Goal: Task Accomplishment & Management: Complete application form

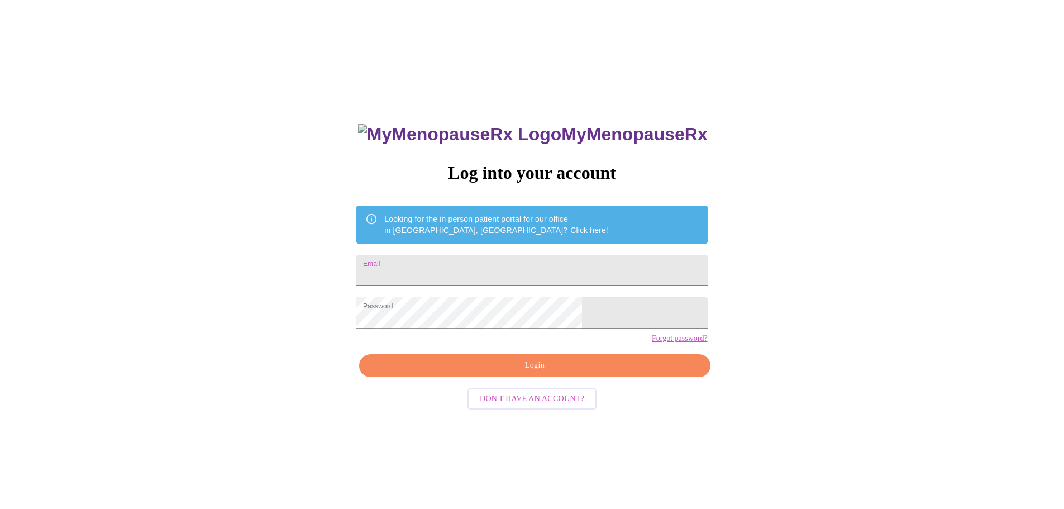
click at [481, 261] on input "Email" at bounding box center [531, 270] width 351 height 31
type input "[EMAIL_ADDRESS][PERSON_NAME][DOMAIN_NAME]"
click at [538, 372] on span "Login" at bounding box center [534, 365] width 325 height 14
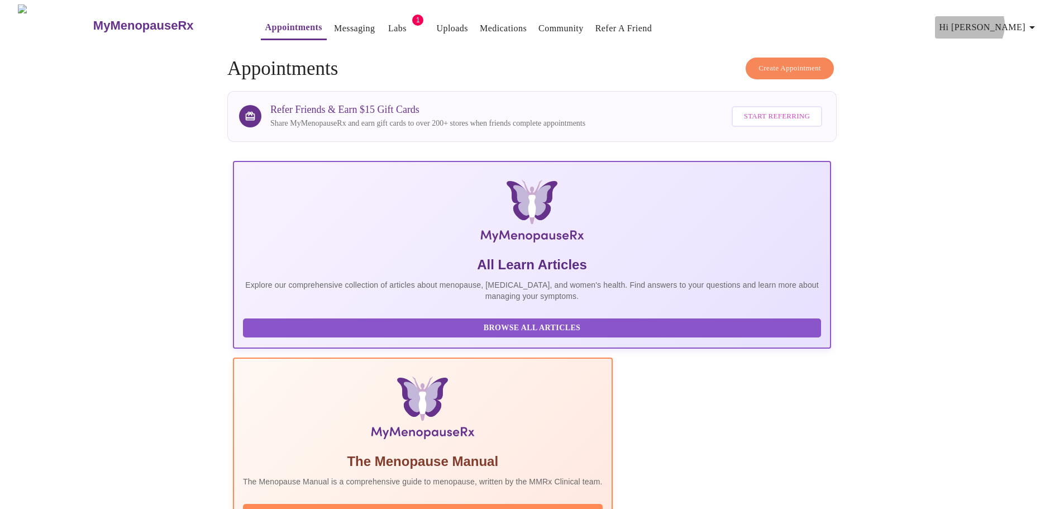
click at [1014, 21] on span "Hi [PERSON_NAME]" at bounding box center [988, 28] width 99 height 16
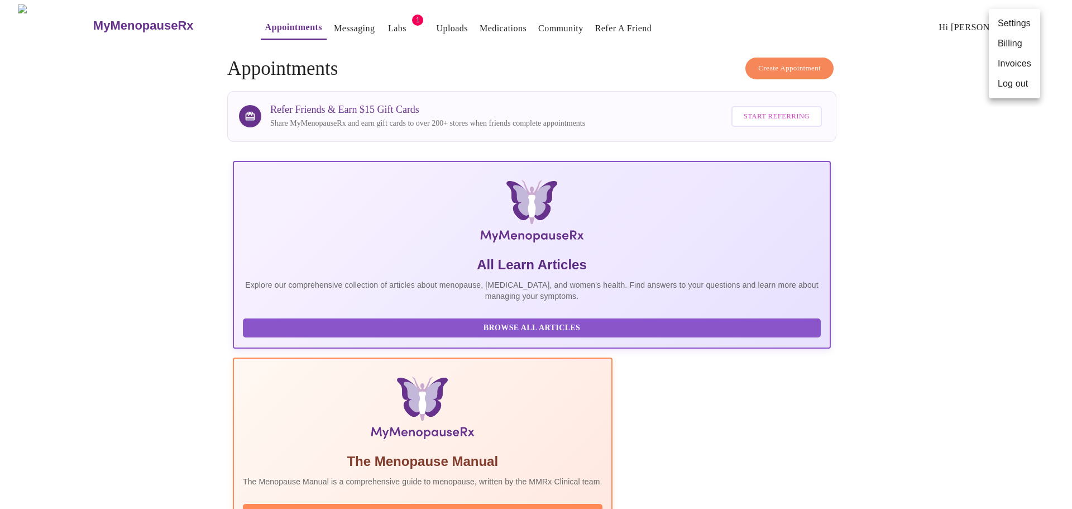
click at [1012, 42] on li "Billing" at bounding box center [1014, 43] width 51 height 20
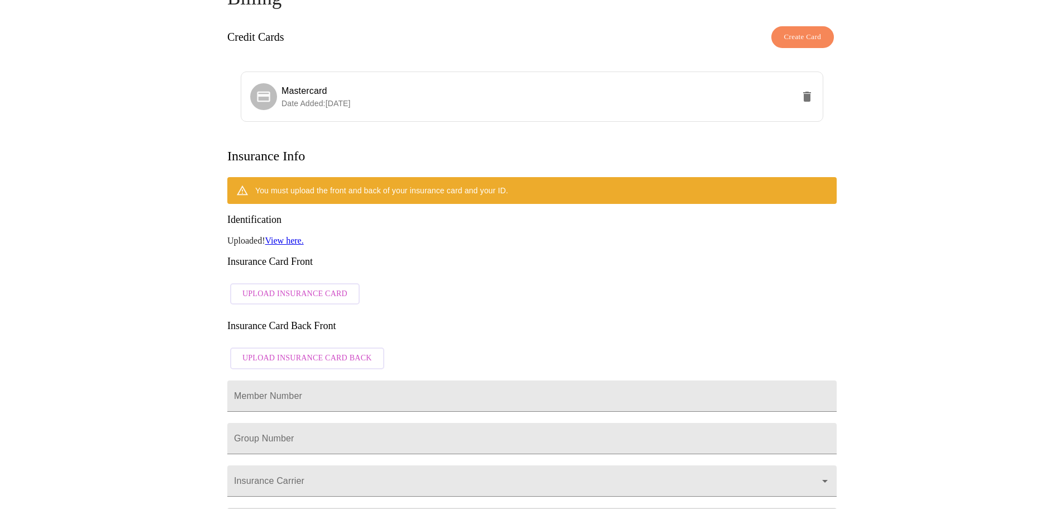
scroll to position [112, 0]
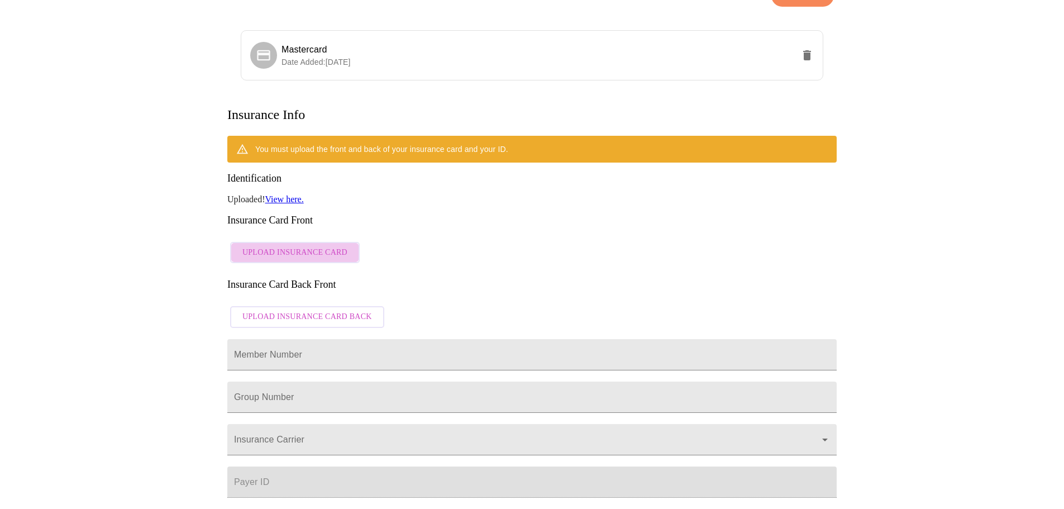
click at [299, 246] on span "Upload Insurance Card" at bounding box center [294, 253] width 105 height 14
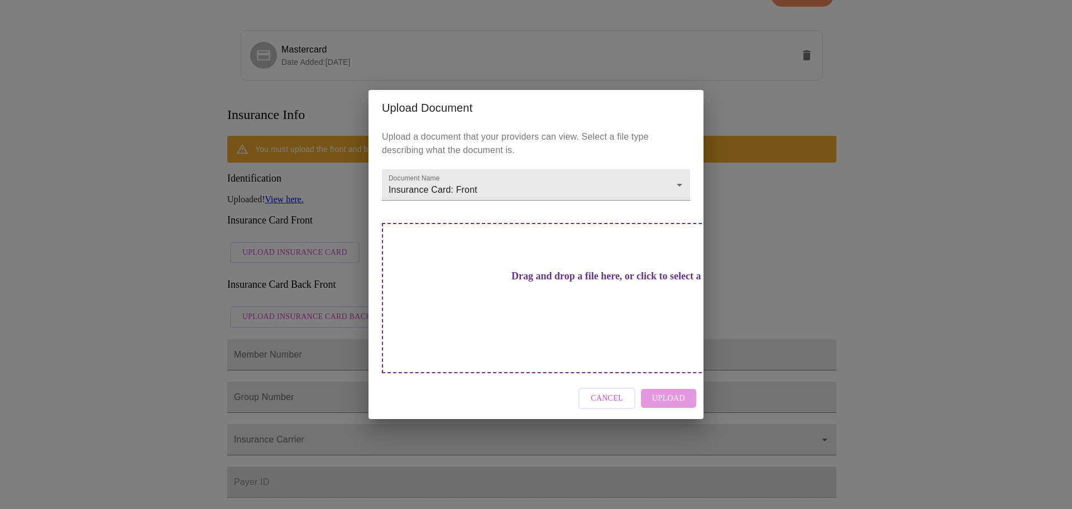
click at [664, 377] on div "Cancel Upload" at bounding box center [535, 398] width 335 height 42
click at [587, 310] on div "Drag and drop a file here, or click to select a file" at bounding box center [614, 298] width 464 height 150
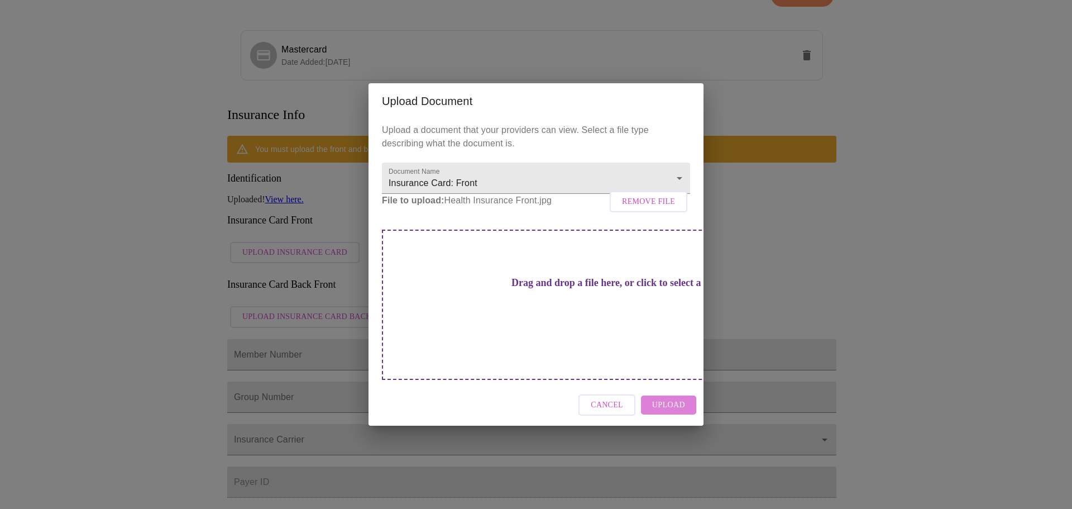
click at [680, 398] on span "Upload" at bounding box center [668, 405] width 33 height 14
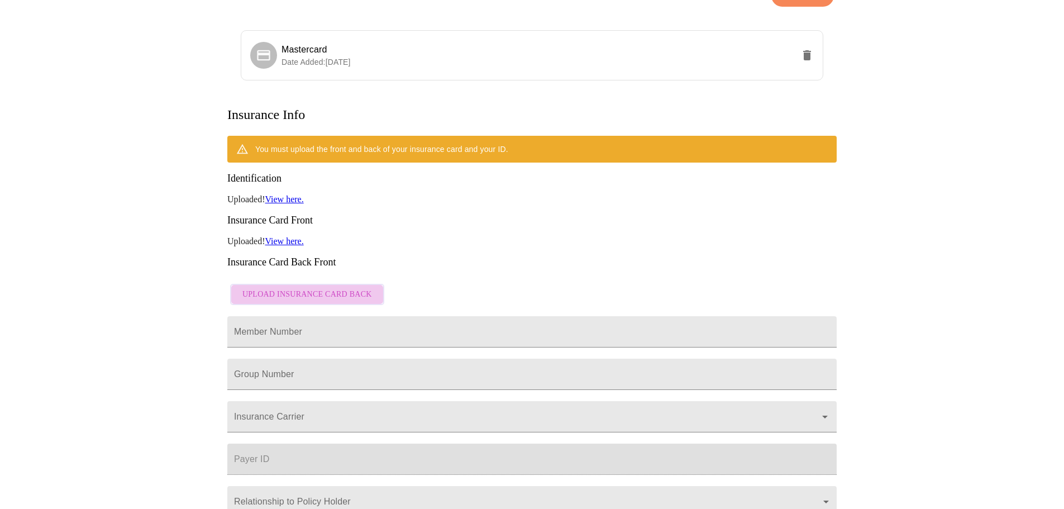
click at [368, 284] on button "Upload Insurance Card Back" at bounding box center [307, 295] width 154 height 22
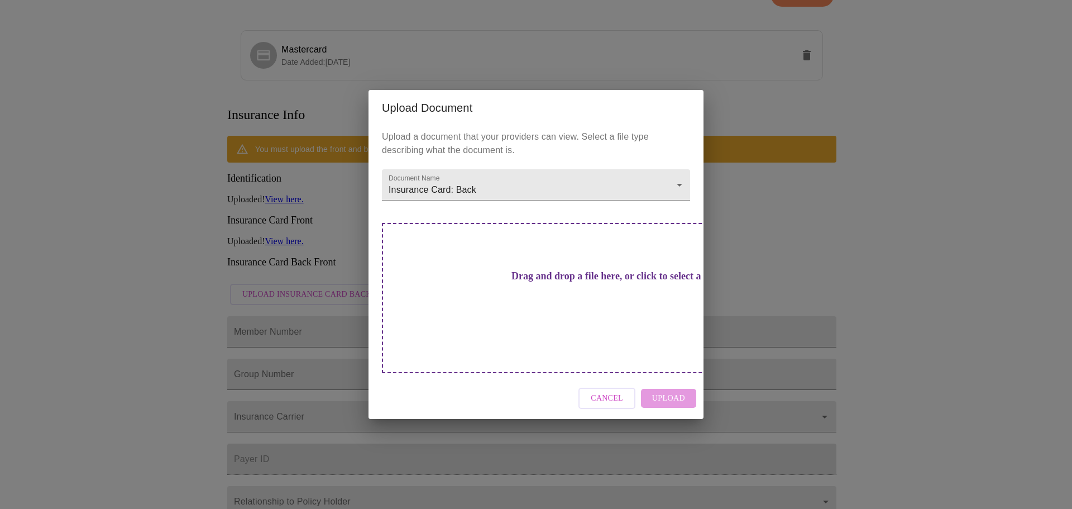
click at [557, 282] on h3 "Drag and drop a file here, or click to select a file" at bounding box center [614, 276] width 308 height 12
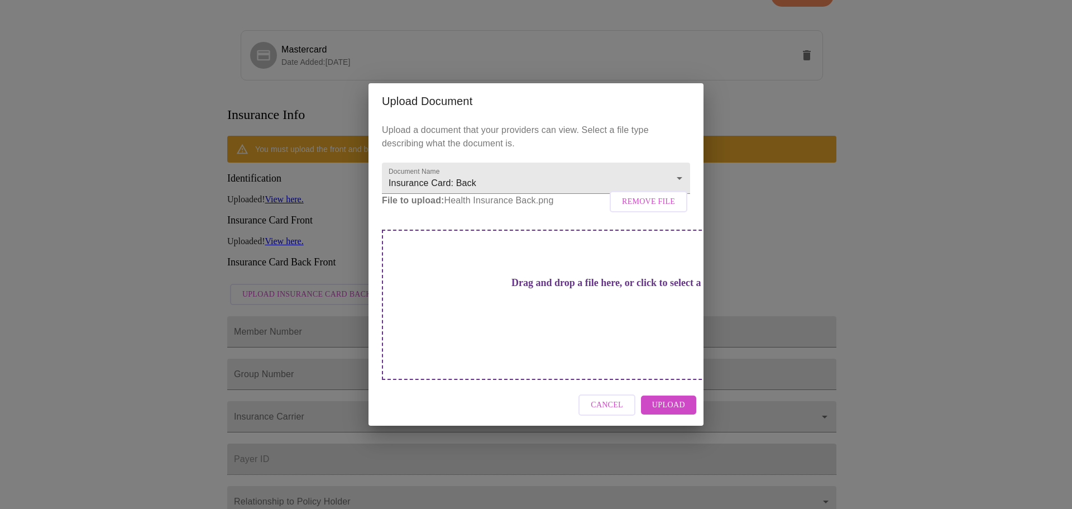
click at [686, 395] on button "Upload" at bounding box center [668, 405] width 55 height 20
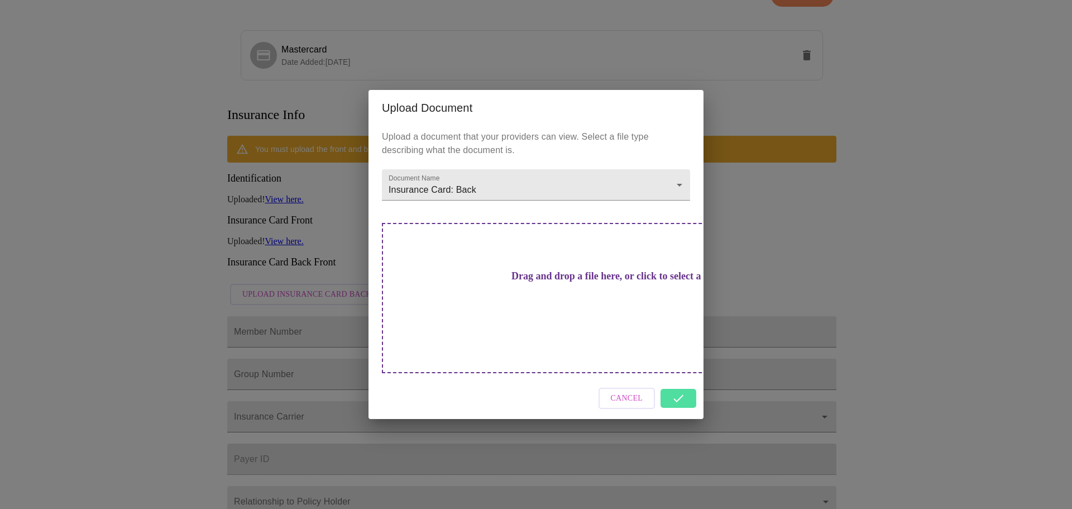
click at [763, 257] on div "Upload Document Upload a document that your providers can view. Select a file t…" at bounding box center [536, 254] width 1072 height 509
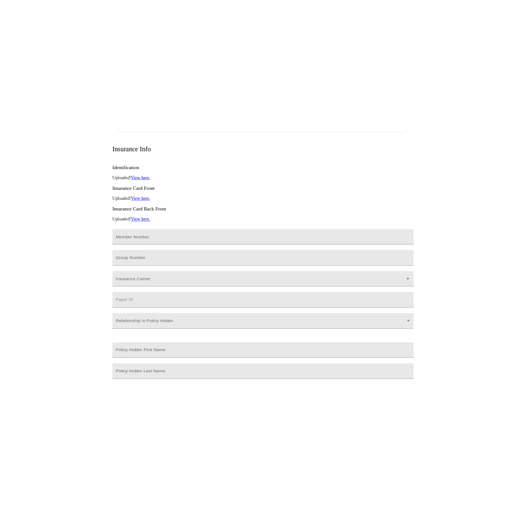
scroll to position [197, 0]
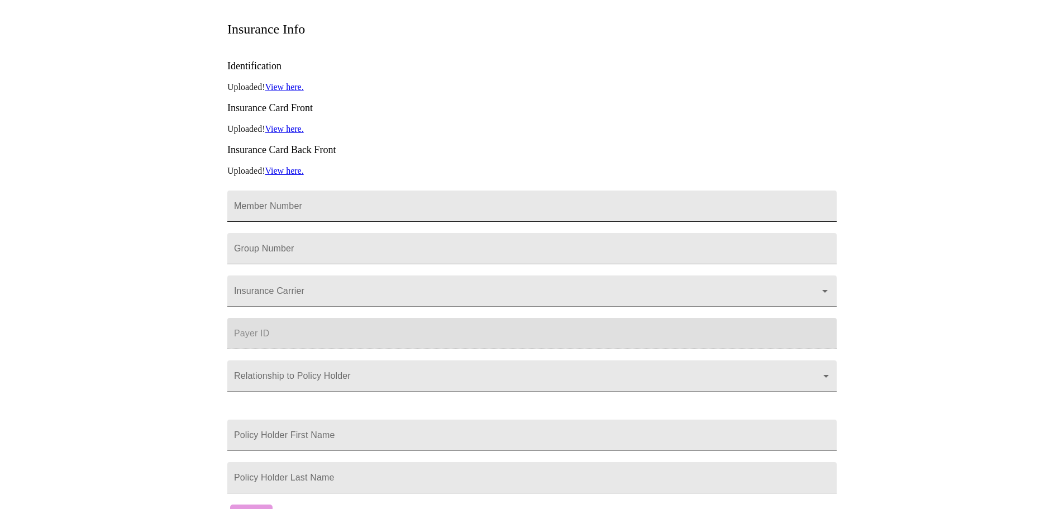
click at [333, 190] on input "Member Number" at bounding box center [531, 205] width 609 height 31
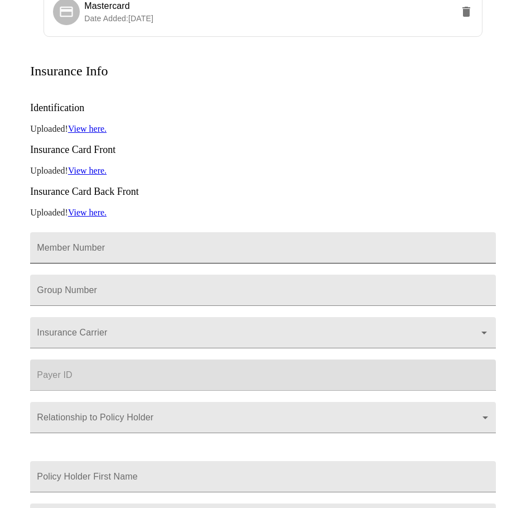
click at [116, 232] on input "Member Number" at bounding box center [263, 247] width 466 height 31
type input "970165616"
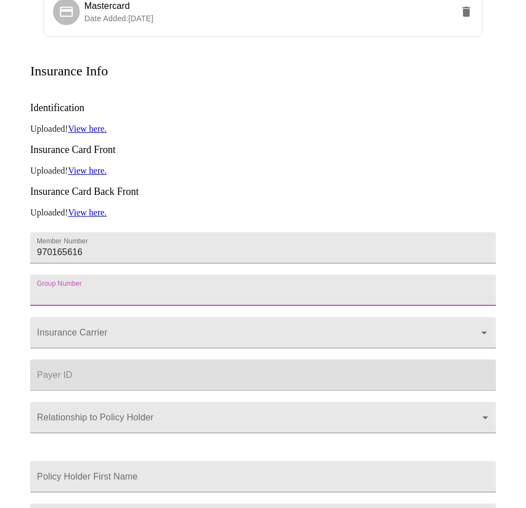
click at [98, 275] on input "Member Number" at bounding box center [263, 290] width 466 height 31
type input "716419"
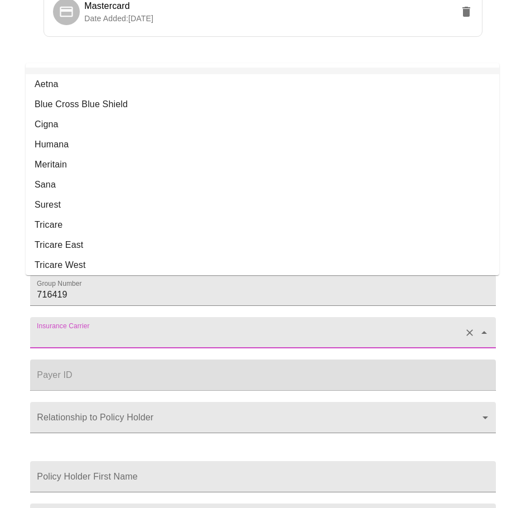
click at [118, 328] on input "Insurance Carrier" at bounding box center [247, 338] width 425 height 21
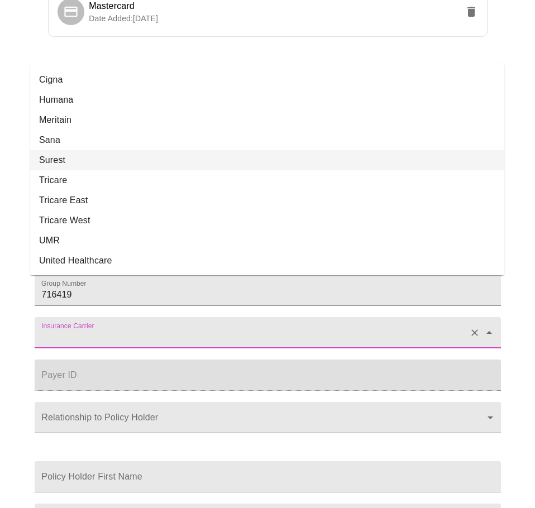
scroll to position [54, 0]
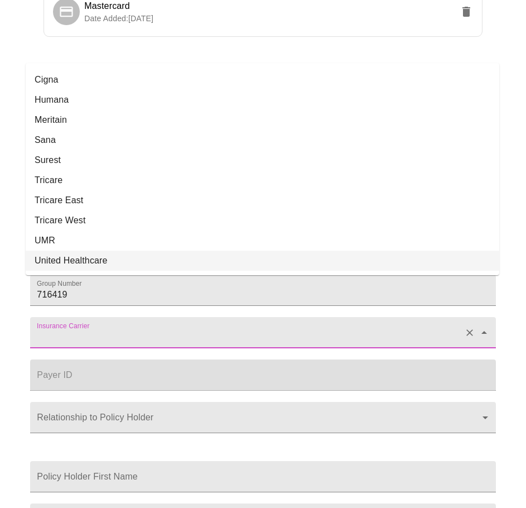
click at [204, 251] on li "United Healthcare" at bounding box center [263, 261] width 474 height 20
type input "United Healthcare"
type input "87726"
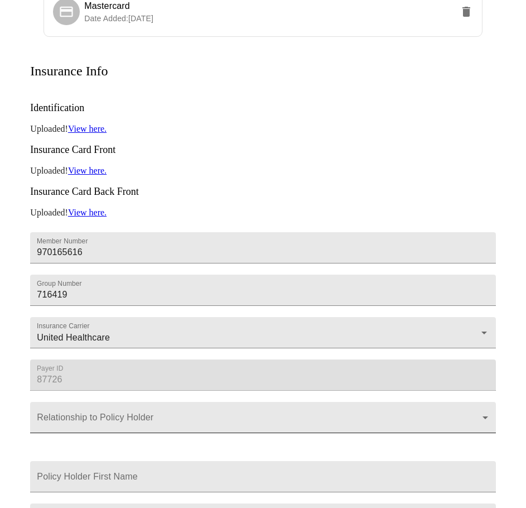
click at [166, 397] on body "MyMenopauseRx Appointments Messaging Labs 1 Uploads Medications Community Refer…" at bounding box center [263, 188] width 518 height 763
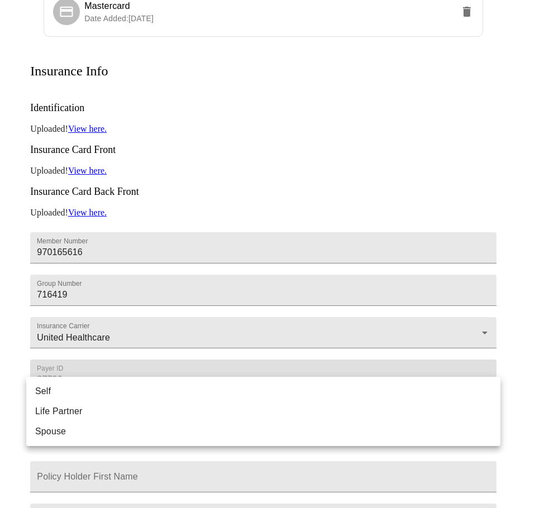
click at [128, 391] on li "Self" at bounding box center [263, 391] width 474 height 20
type input "Self"
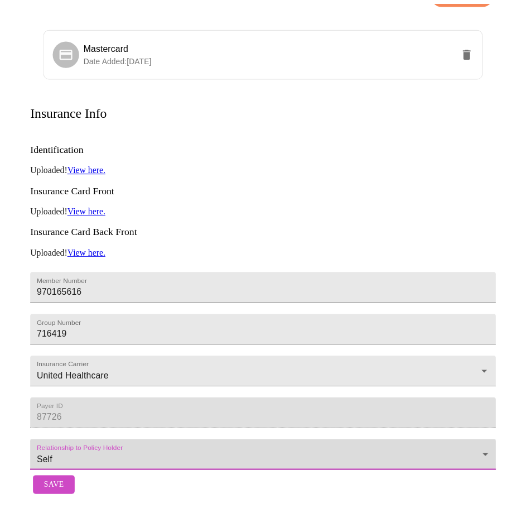
scroll to position [149, 0]
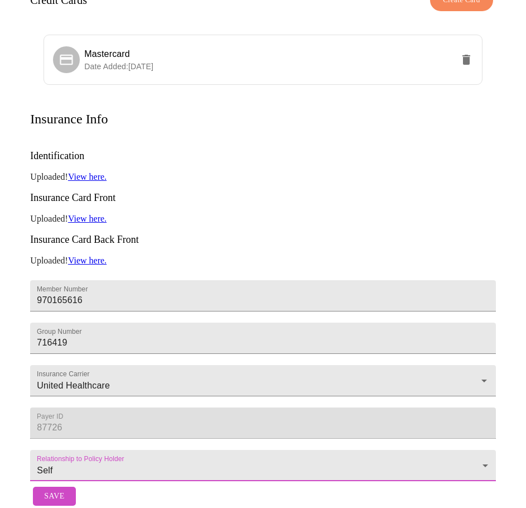
click at [45, 490] on span "Save" at bounding box center [54, 497] width 20 height 14
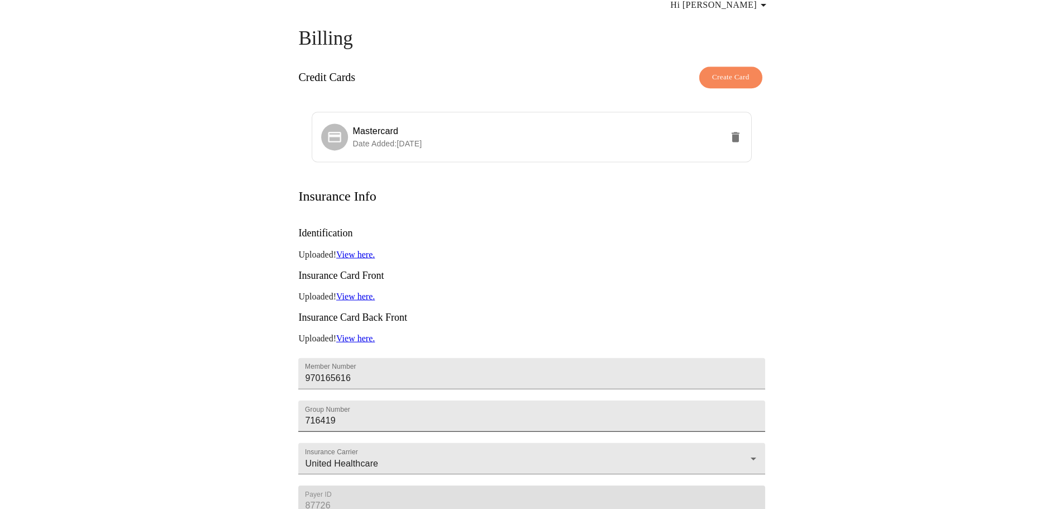
scroll to position [0, 0]
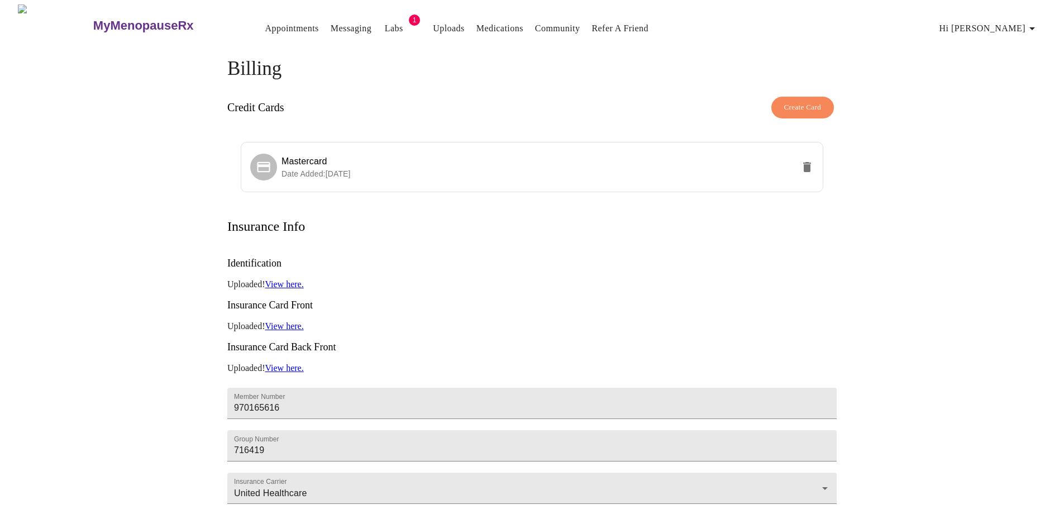
click at [265, 21] on link "Appointments" at bounding box center [292, 29] width 54 height 16
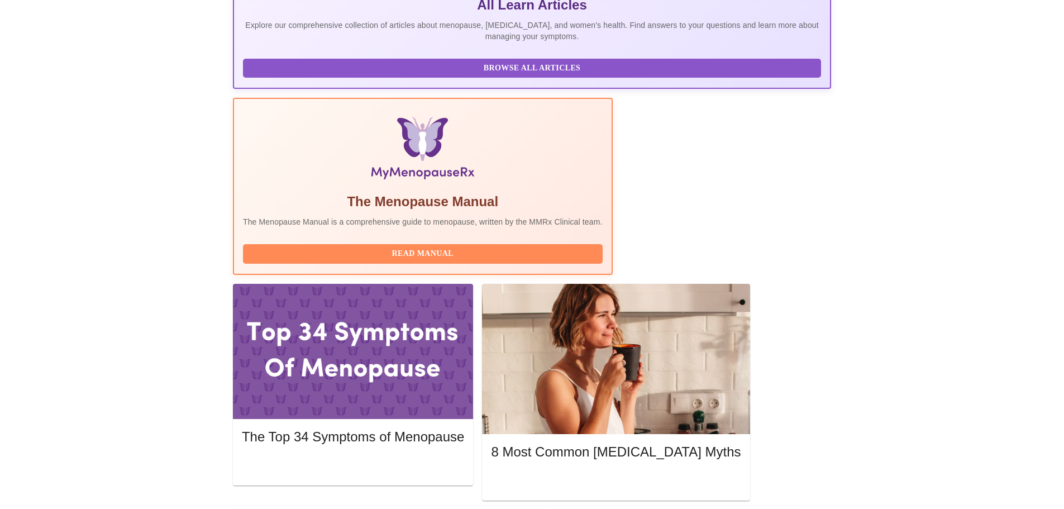
scroll to position [246, 0]
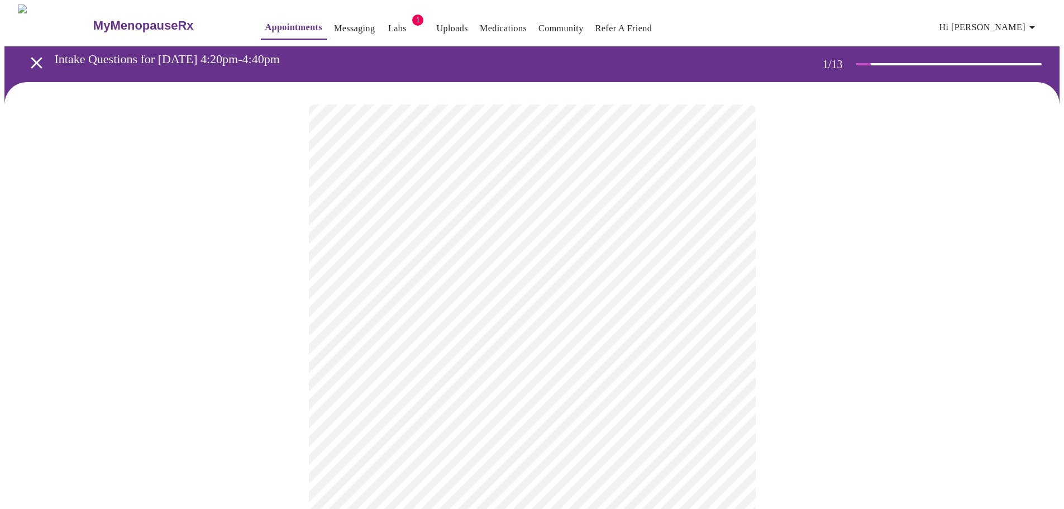
click at [486, 250] on body "MyMenopauseRx Appointments Messaging Labs 1 Uploads Medications Community Refer…" at bounding box center [531, 514] width 1055 height 1020
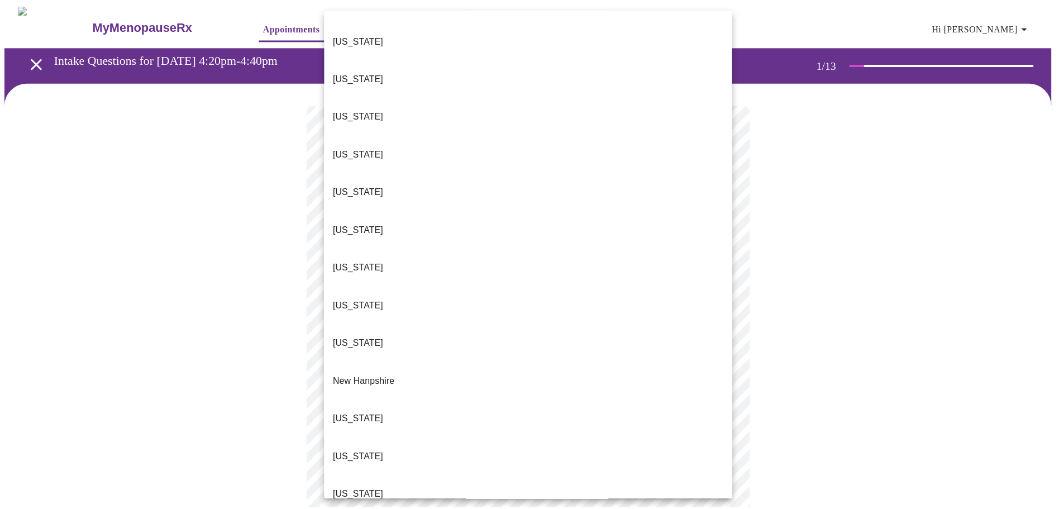
scroll to position [970, 0]
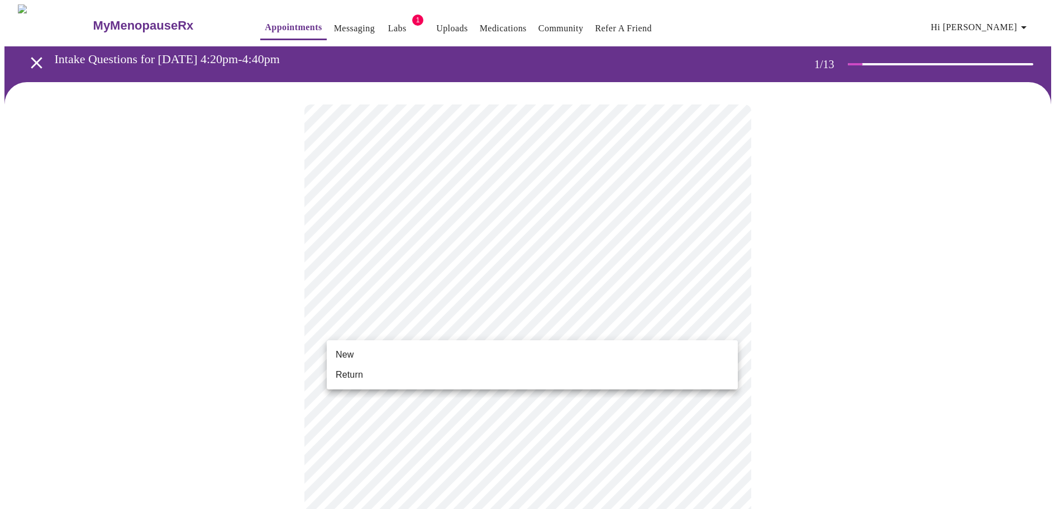
click at [413, 326] on body "MyMenopauseRx Appointments Messaging Labs 1 Uploads Medications Community Refer…" at bounding box center [531, 510] width 1055 height 1013
click at [411, 367] on li "Return" at bounding box center [532, 375] width 411 height 20
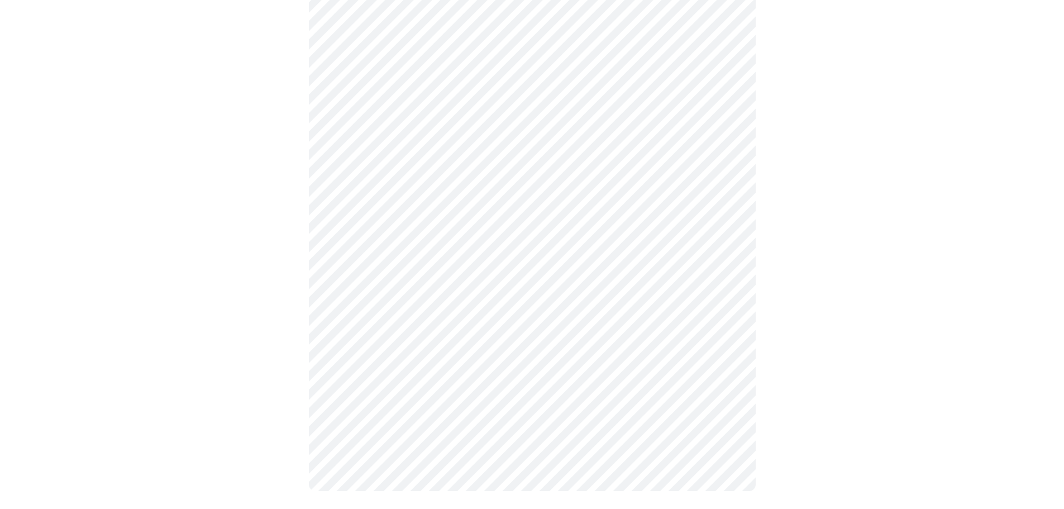
scroll to position [0, 0]
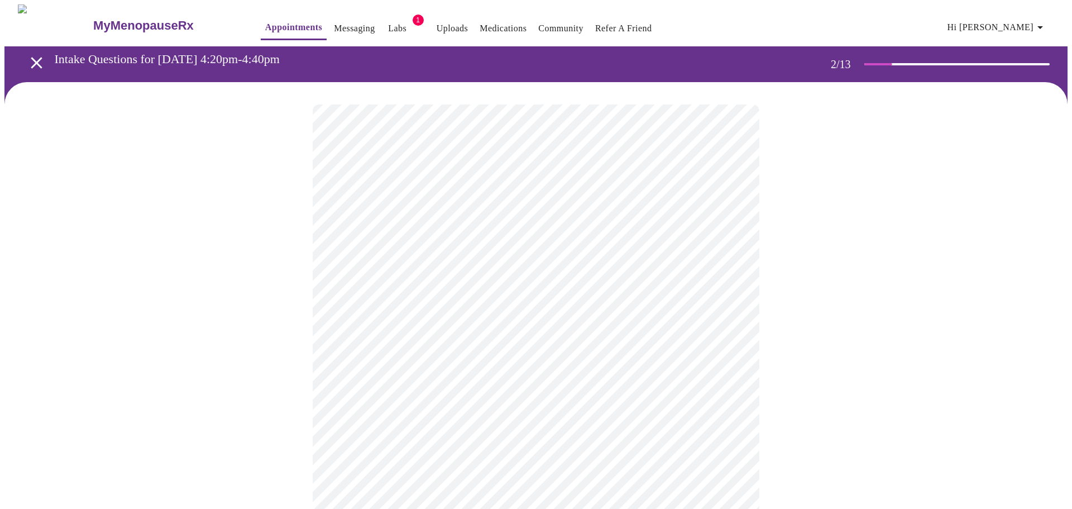
click at [537, 227] on body "MyMenopauseRx Appointments Messaging Labs 1 Uploads Medications Community Refer…" at bounding box center [535, 339] width 1063 height 671
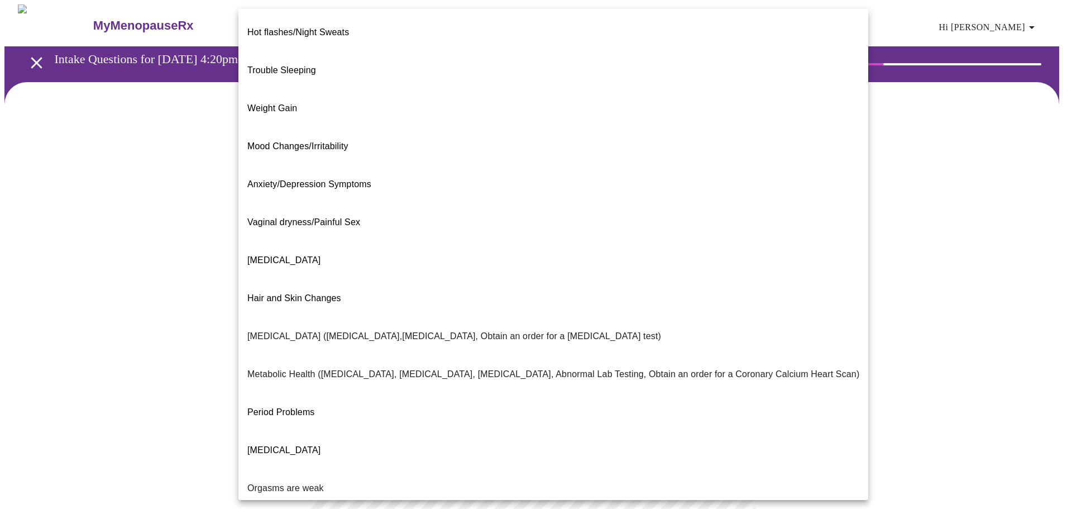
click at [392, 241] on li "[MEDICAL_DATA]" at bounding box center [553, 260] width 630 height 38
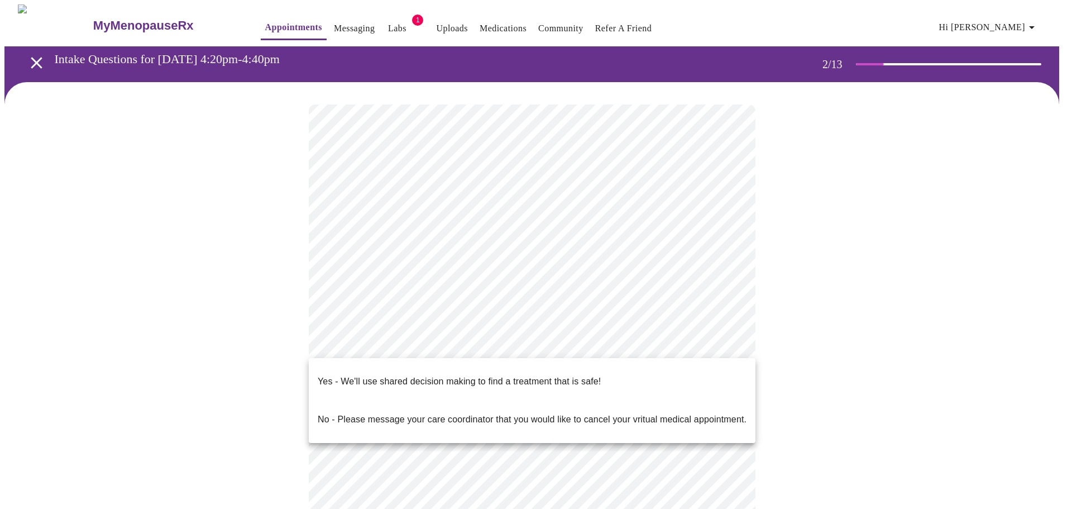
click at [463, 348] on body "MyMenopauseRx Appointments Messaging Labs 1 Uploads Medications Community Refer…" at bounding box center [535, 336] width 1063 height 664
click at [466, 375] on p "Yes - We'll use shared decision making to find a treatment that is safe!" at bounding box center [459, 381] width 283 height 13
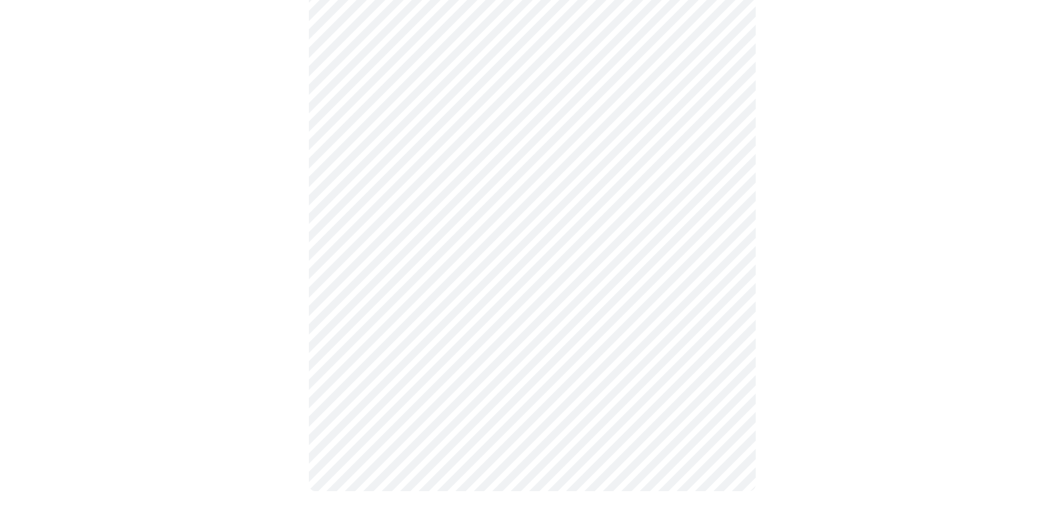
scroll to position [125, 0]
click at [780, 364] on div at bounding box center [531, 235] width 1055 height 556
click at [763, 371] on div at bounding box center [531, 235] width 1055 height 556
click at [779, 357] on div at bounding box center [531, 235] width 1055 height 556
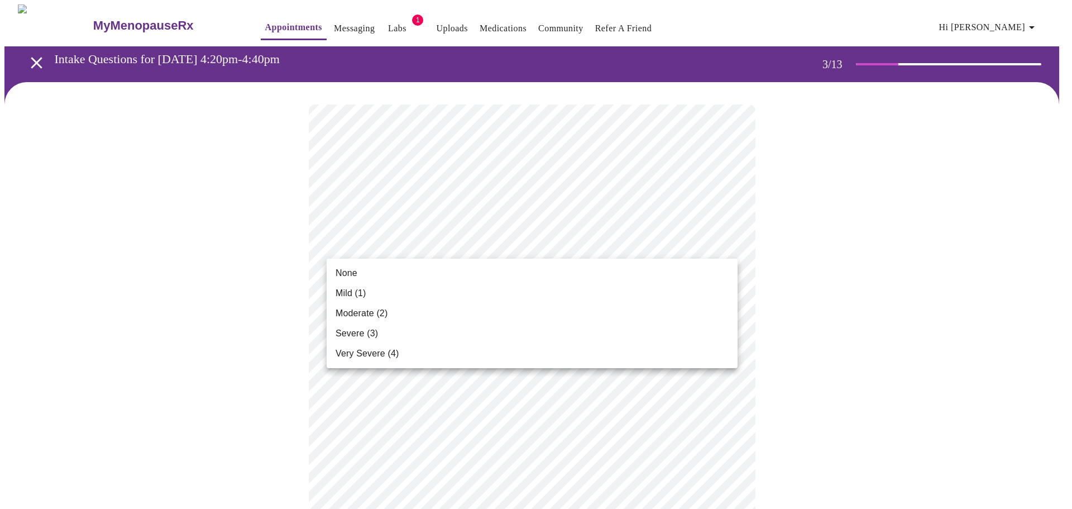
click at [396, 274] on li "None" at bounding box center [532, 273] width 411 height 20
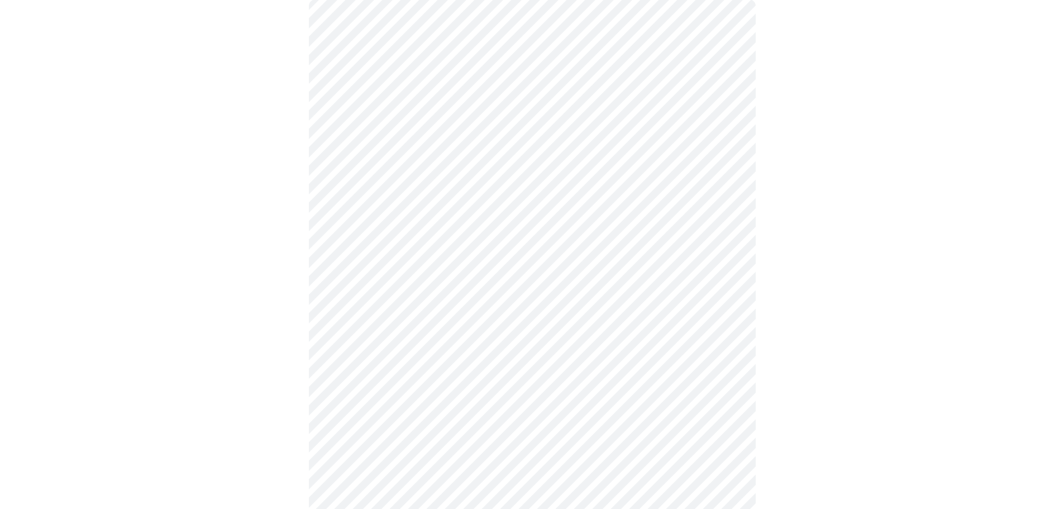
scroll to position [112, 0]
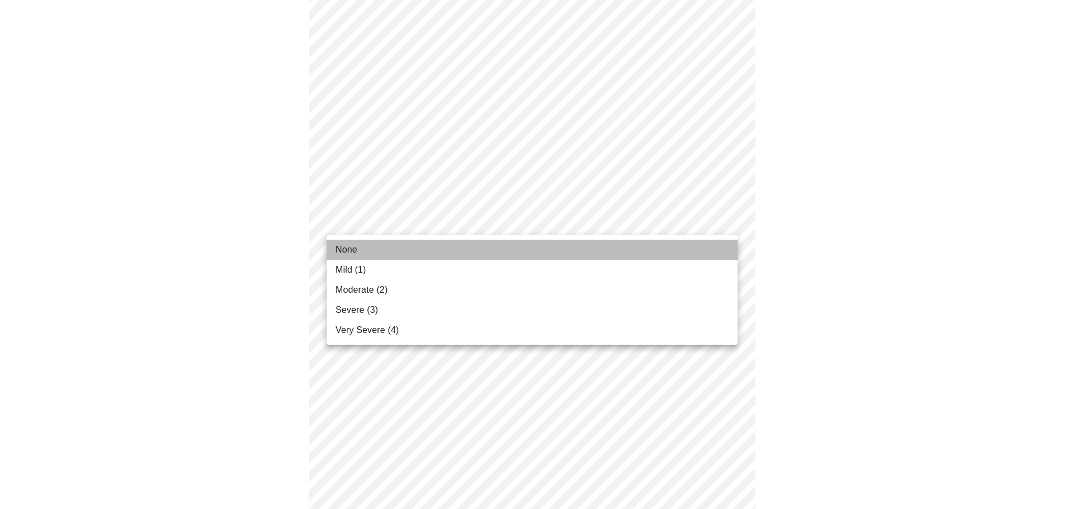
click at [360, 247] on li "None" at bounding box center [532, 250] width 411 height 20
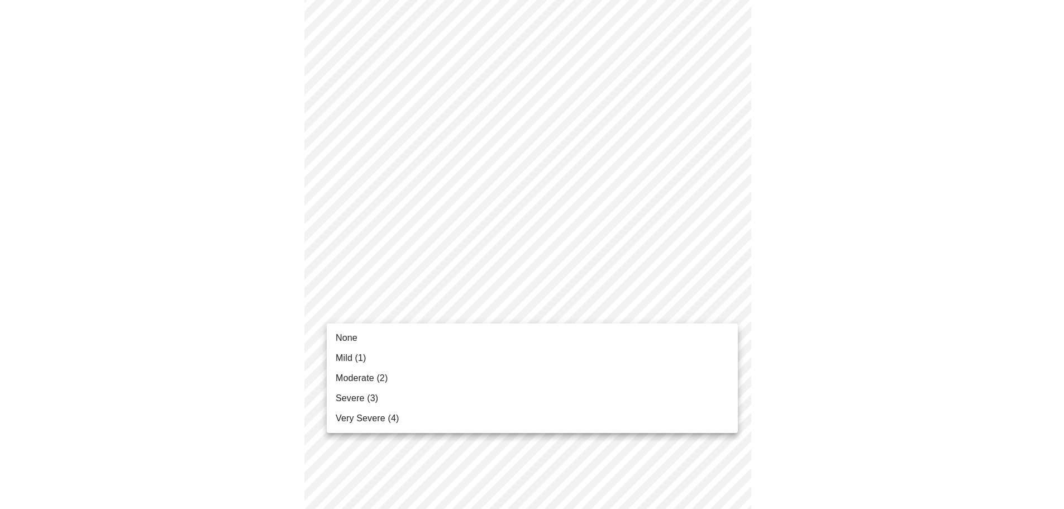
click at [361, 395] on span "Severe (3)" at bounding box center [357, 397] width 42 height 13
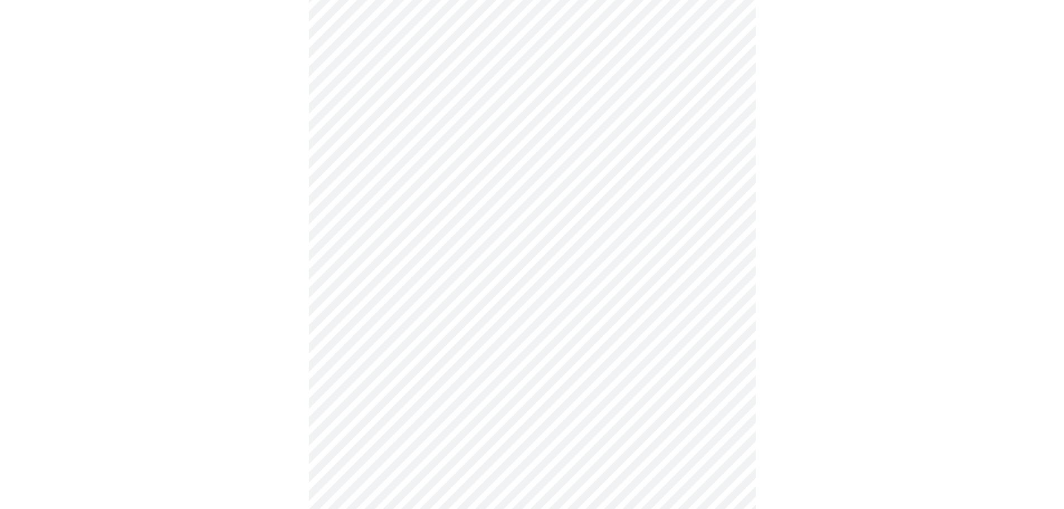
scroll to position [167, 0]
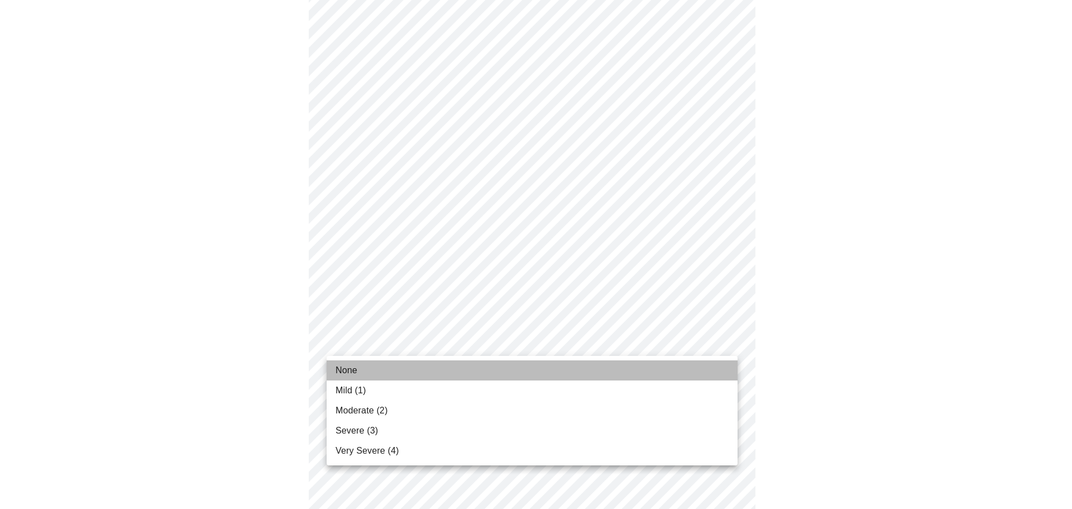
click at [360, 364] on li "None" at bounding box center [532, 370] width 411 height 20
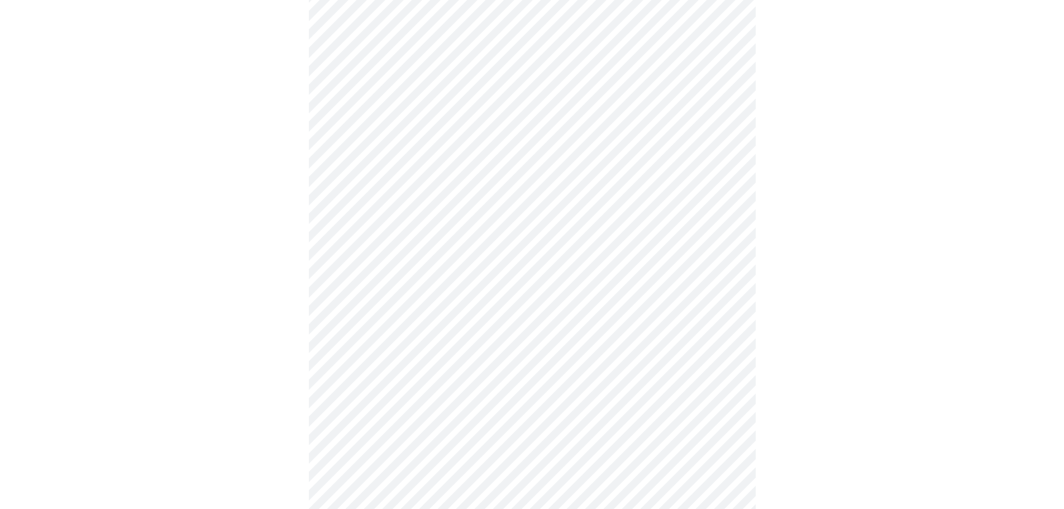
scroll to position [279, 0]
click at [340, 308] on body "MyMenopauseRx Appointments Messaging Labs 1 Uploads Medications Community Refer…" at bounding box center [531, 436] width 1055 height 1423
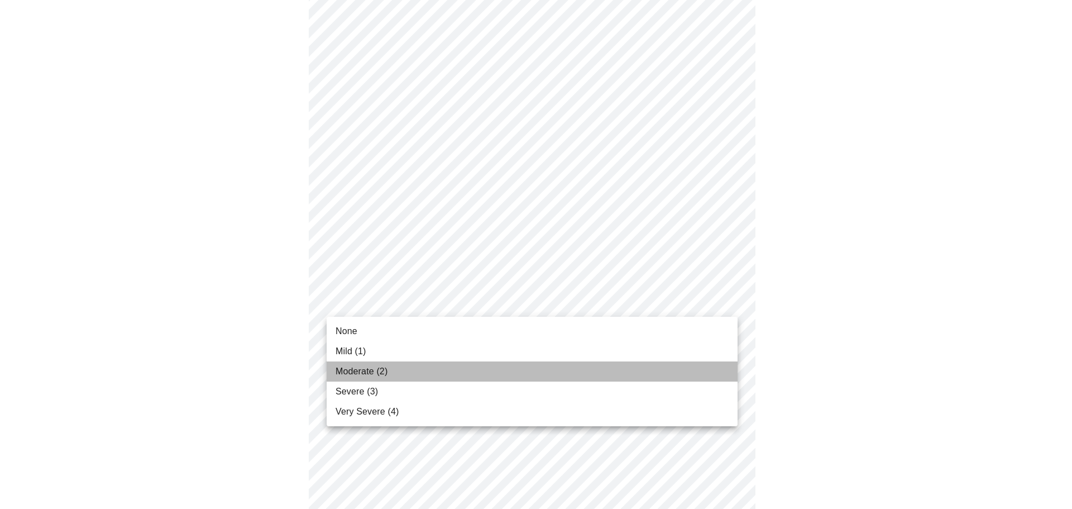
click at [351, 372] on span "Moderate (2)" at bounding box center [362, 371] width 52 height 13
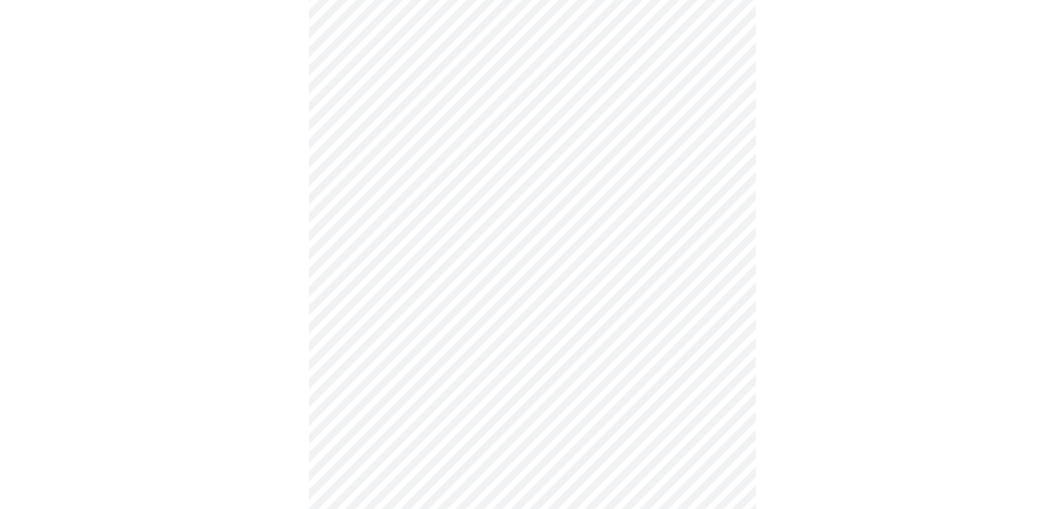
scroll to position [391, 0]
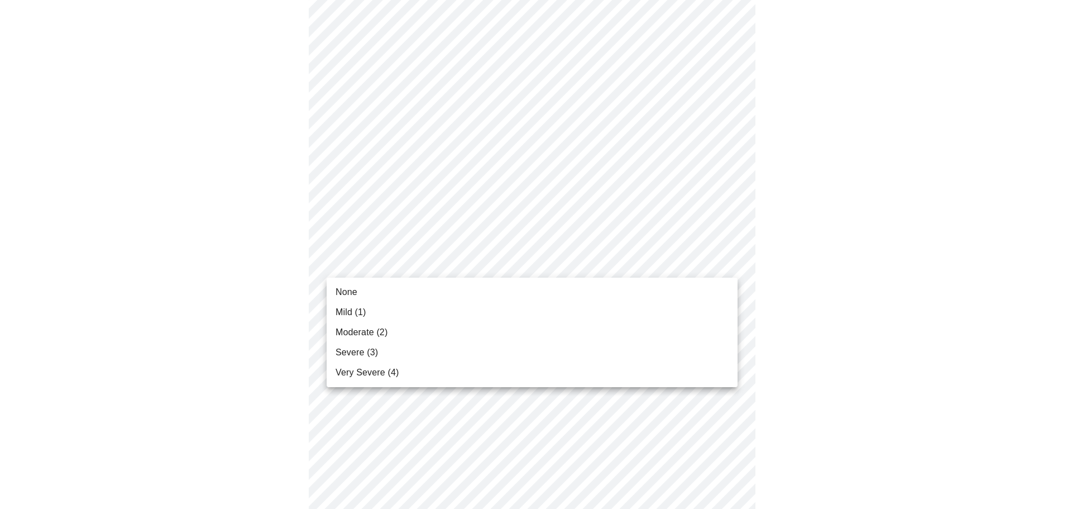
click at [340, 258] on body "MyMenopauseRx Appointments Messaging Labs 1 Uploads Medications Community Refer…" at bounding box center [535, 317] width 1063 height 1407
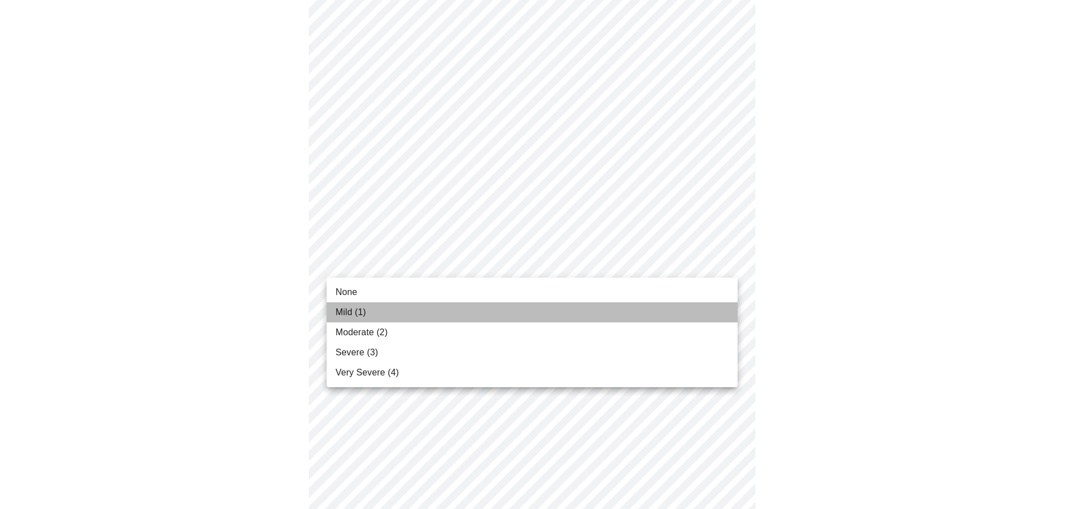
click at [351, 308] on span "Mild (1)" at bounding box center [351, 311] width 31 height 13
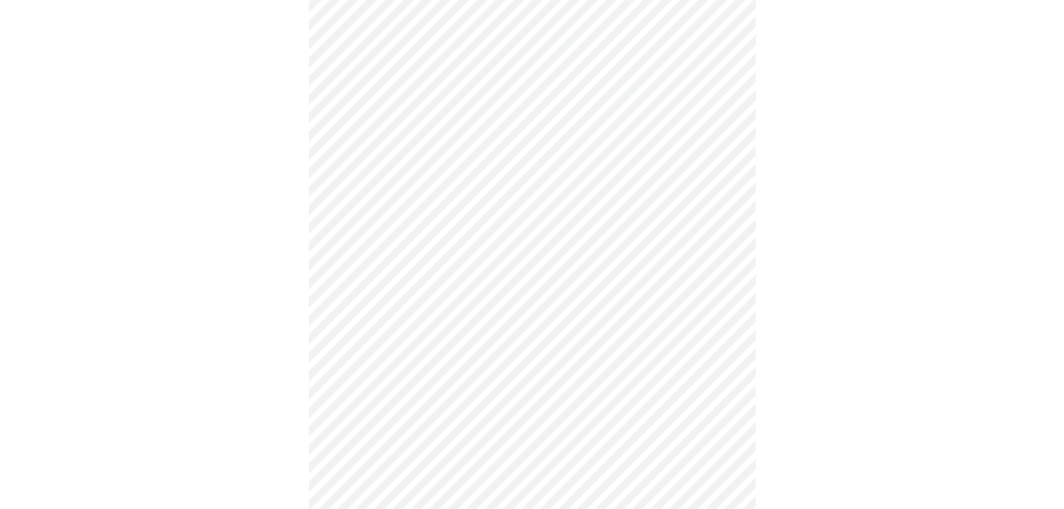
scroll to position [502, 0]
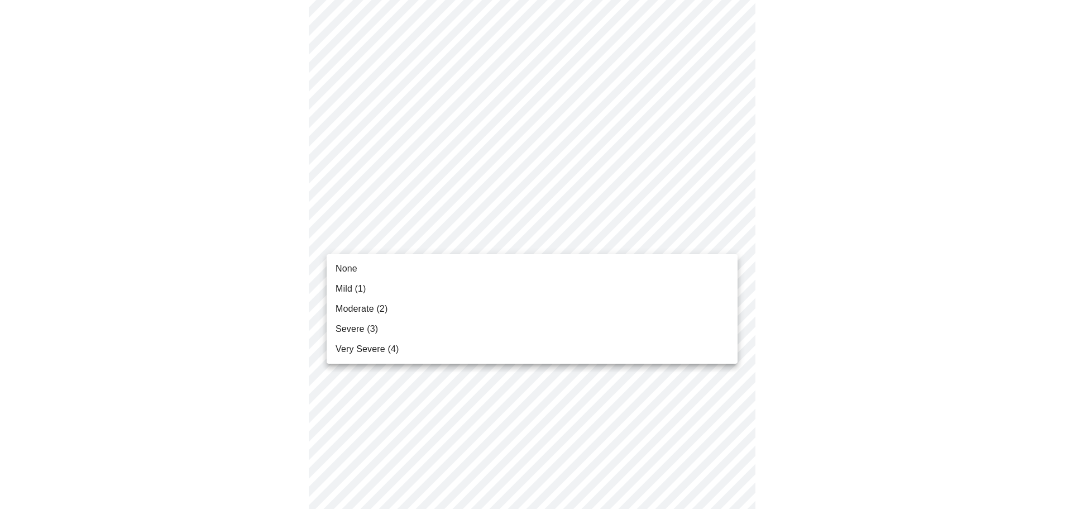
click at [364, 245] on body "MyMenopauseRx Appointments Messaging Labs 1 Uploads Medications Community Refer…" at bounding box center [535, 197] width 1063 height 1391
click at [373, 302] on span "Moderate (2)" at bounding box center [362, 308] width 52 height 13
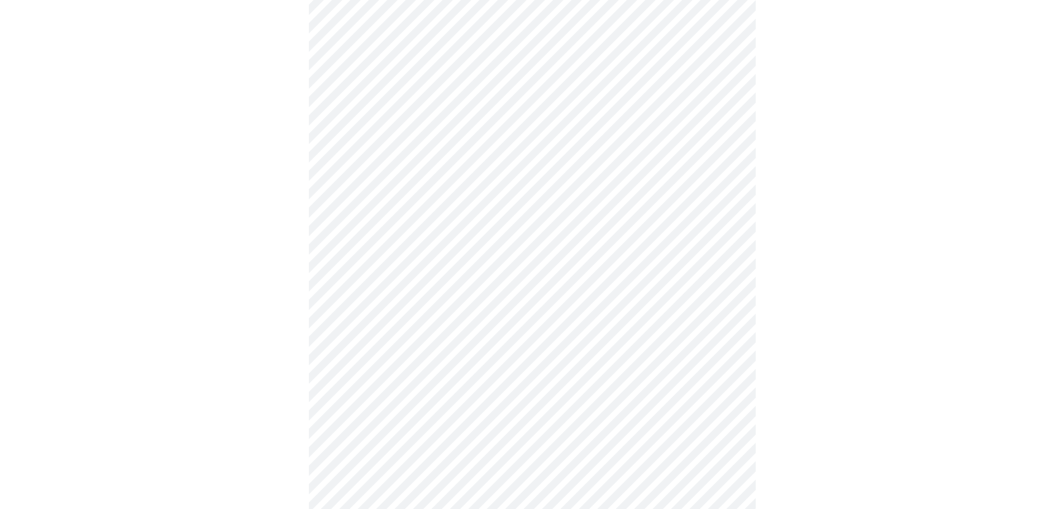
scroll to position [614, 0]
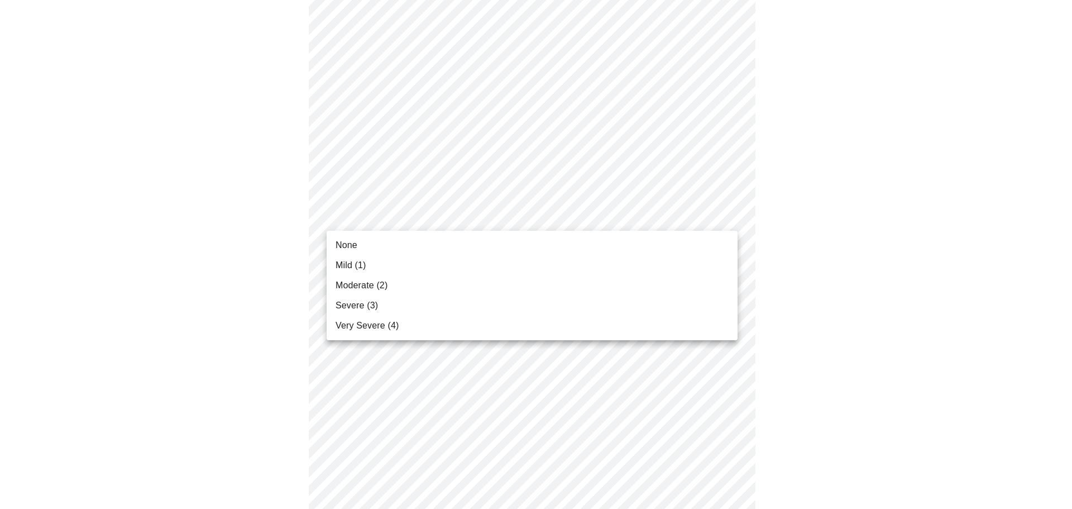
click at [419, 218] on body "MyMenopauseRx Appointments Messaging Labs 1 Uploads Medications Community Refer…" at bounding box center [535, 78] width 1063 height 1376
click at [410, 328] on li "Very Severe (4)" at bounding box center [532, 325] width 411 height 20
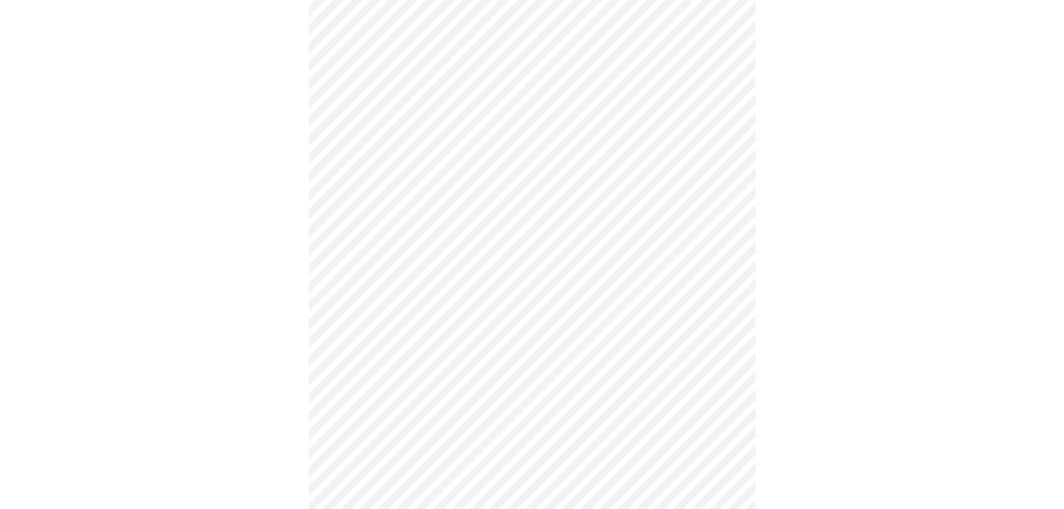
scroll to position [670, 0]
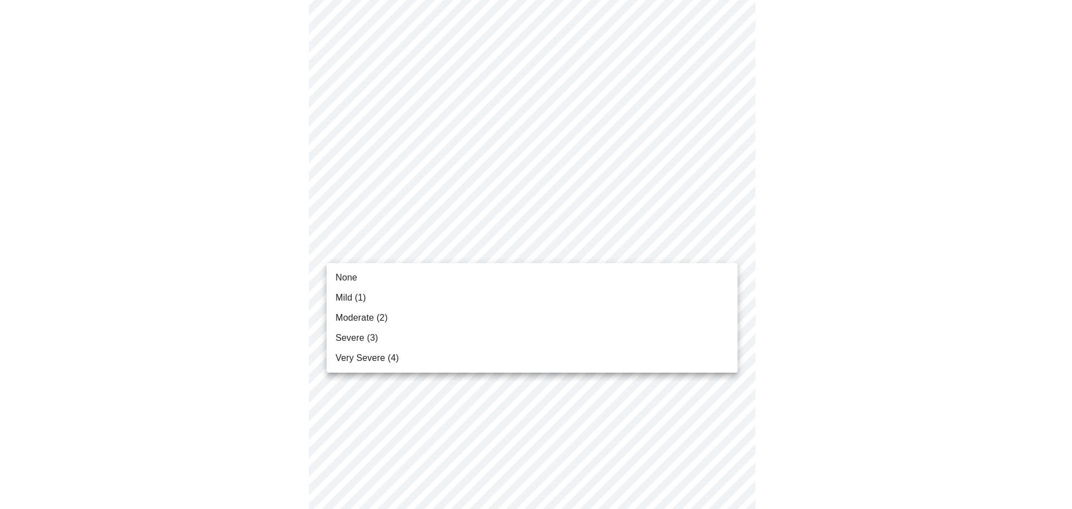
click at [353, 255] on body "MyMenopauseRx Appointments Messaging Labs 1 Uploads Medications Community Refer…" at bounding box center [535, 15] width 1063 height 1360
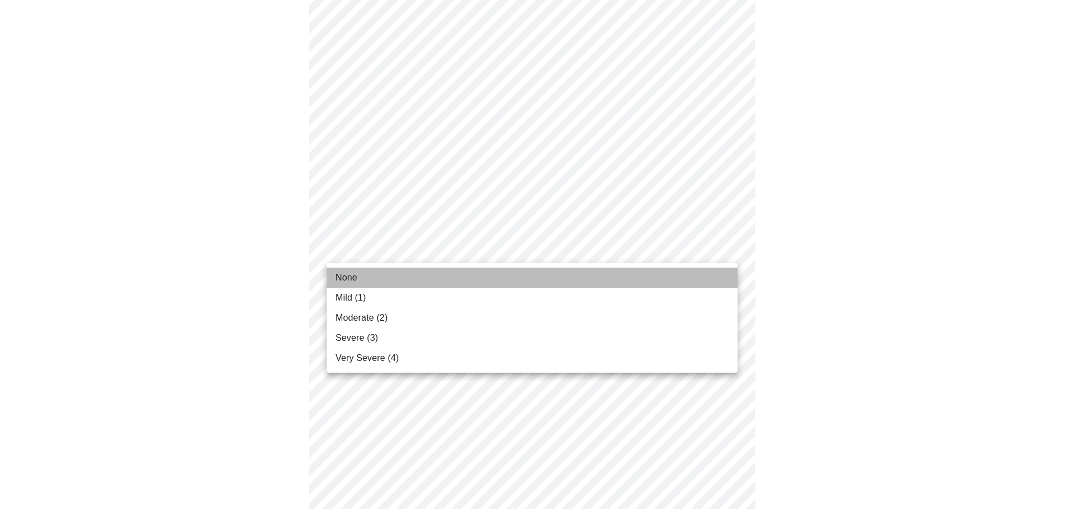
click at [368, 277] on li "None" at bounding box center [532, 277] width 411 height 20
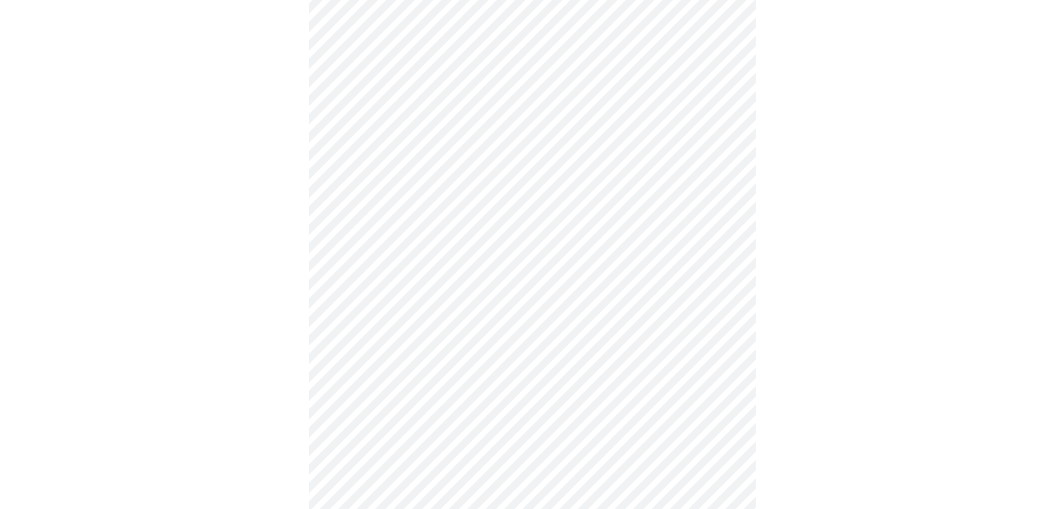
scroll to position [782, 0]
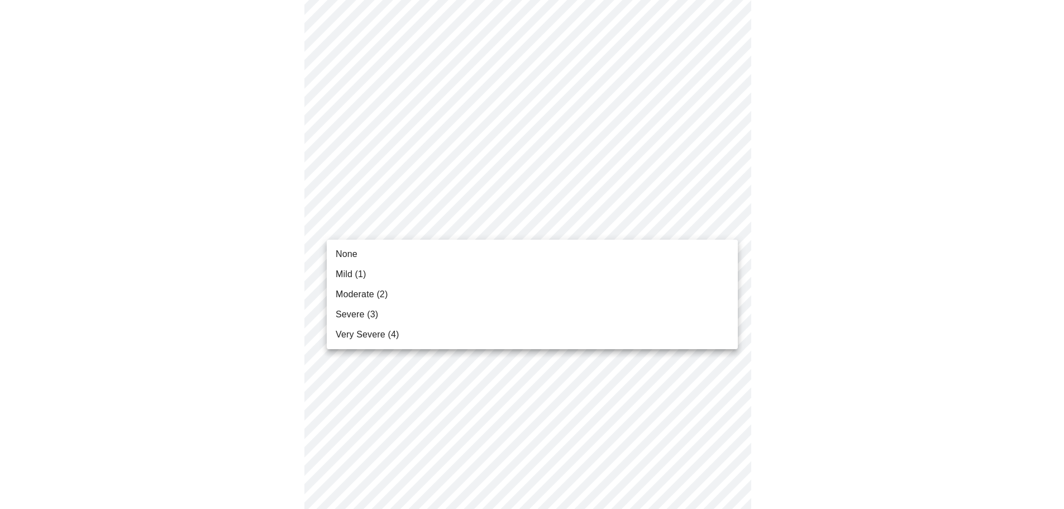
click at [383, 331] on span "Very Severe (4)" at bounding box center [367, 334] width 63 height 13
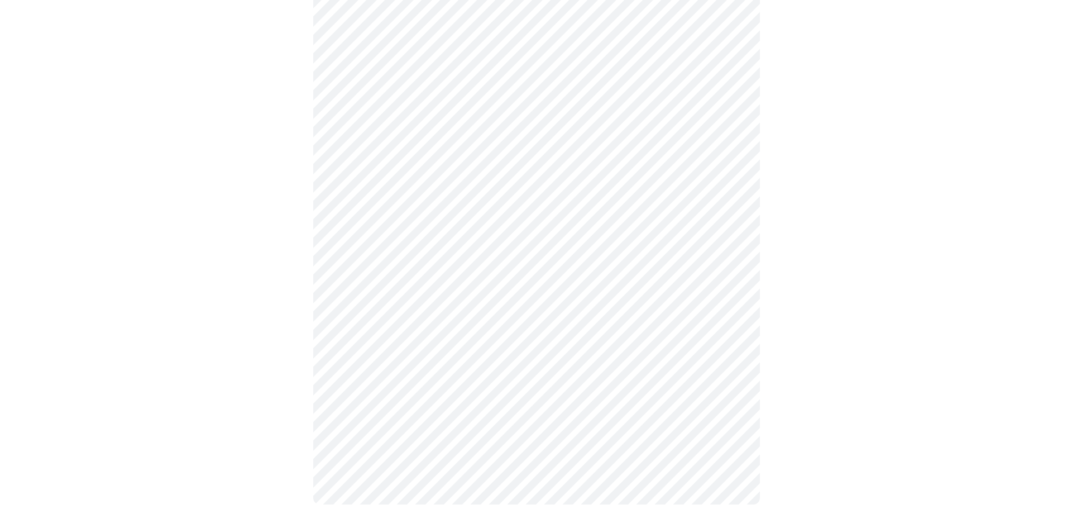
scroll to position [820, 0]
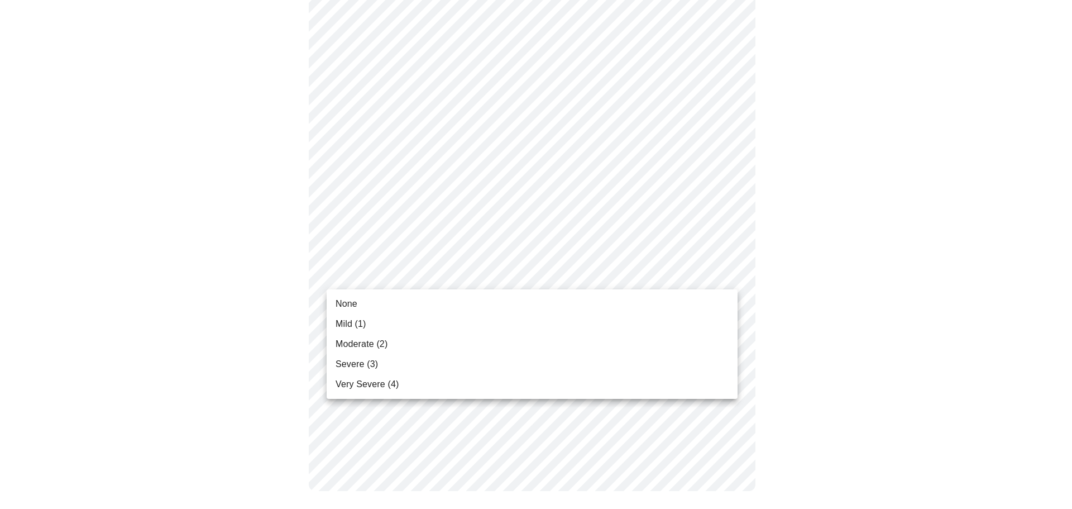
click at [365, 324] on span "Mild (1)" at bounding box center [351, 323] width 31 height 13
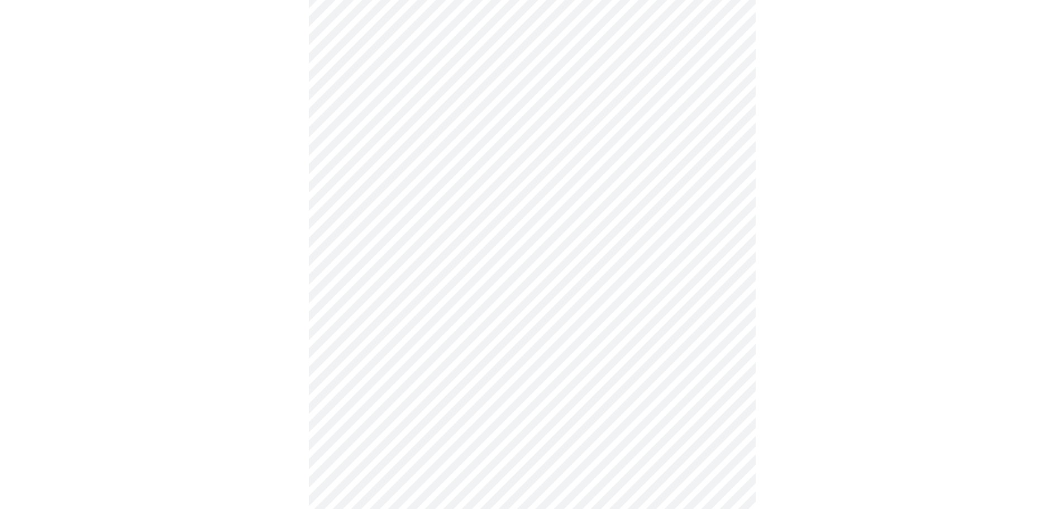
scroll to position [279, 0]
click at [389, 361] on body "MyMenopauseRx Appointments Messaging Labs 1 Uploads Medications Community Refer…" at bounding box center [531, 253] width 1055 height 1057
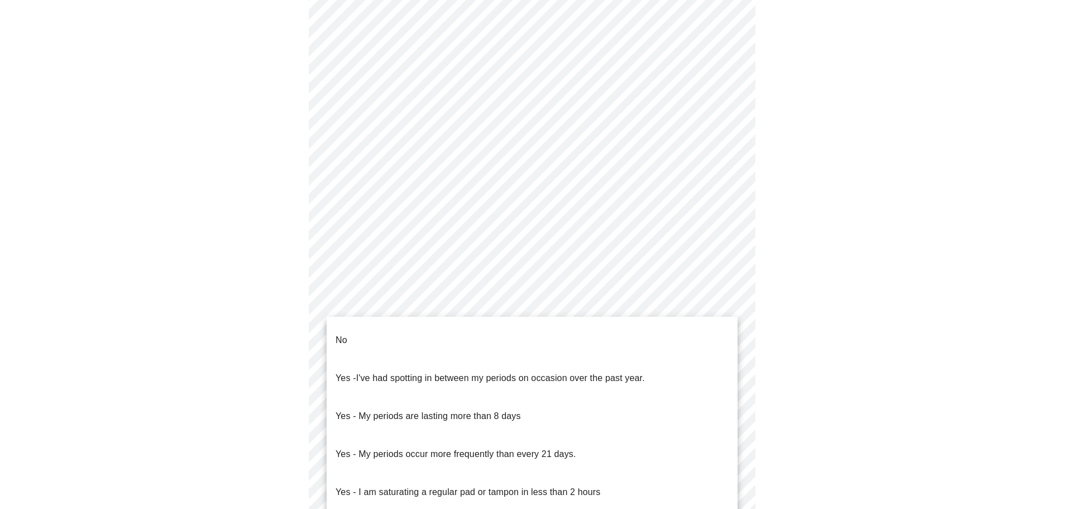
click at [358, 333] on li "No" at bounding box center [532, 340] width 411 height 38
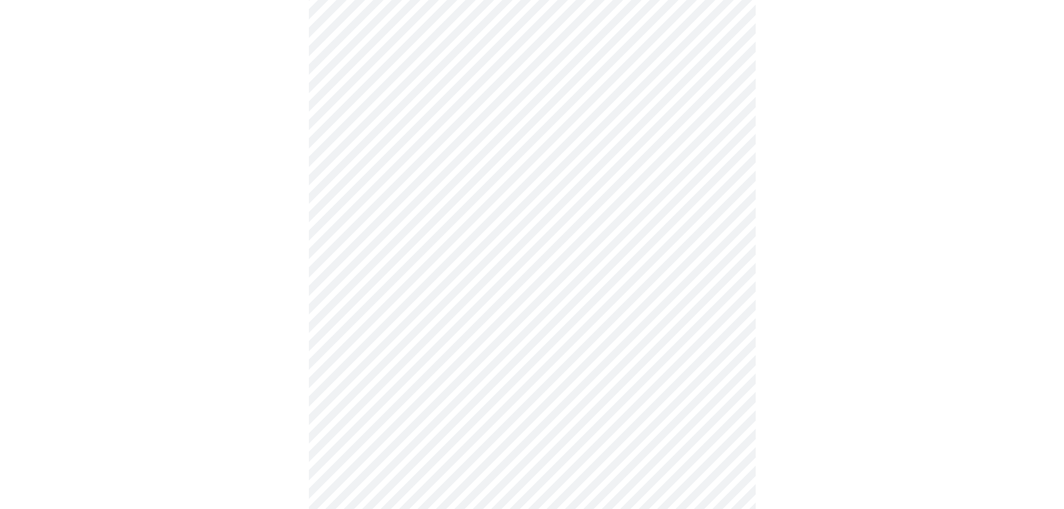
scroll to position [391, 0]
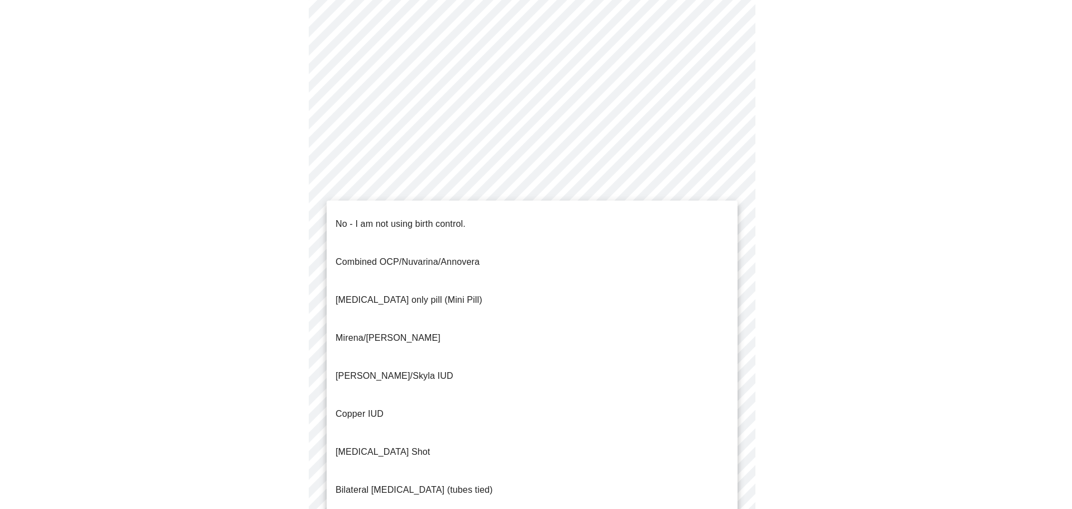
click at [353, 325] on body "MyMenopauseRx Appointments Messaging Labs 1 Uploads Medications Community Refer…" at bounding box center [535, 139] width 1063 height 1050
click at [375, 223] on span "No - I am not using birth control." at bounding box center [401, 223] width 130 height 31
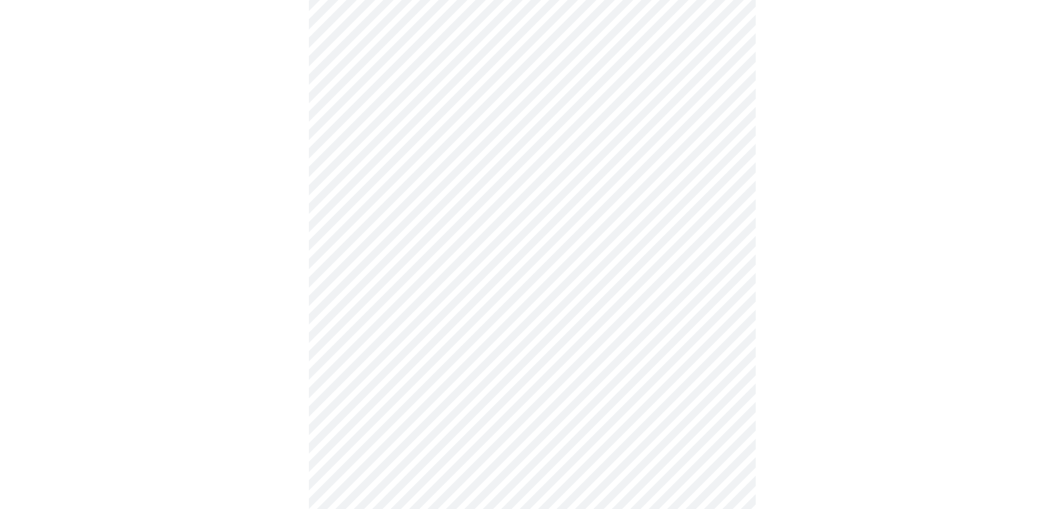
scroll to position [502, 0]
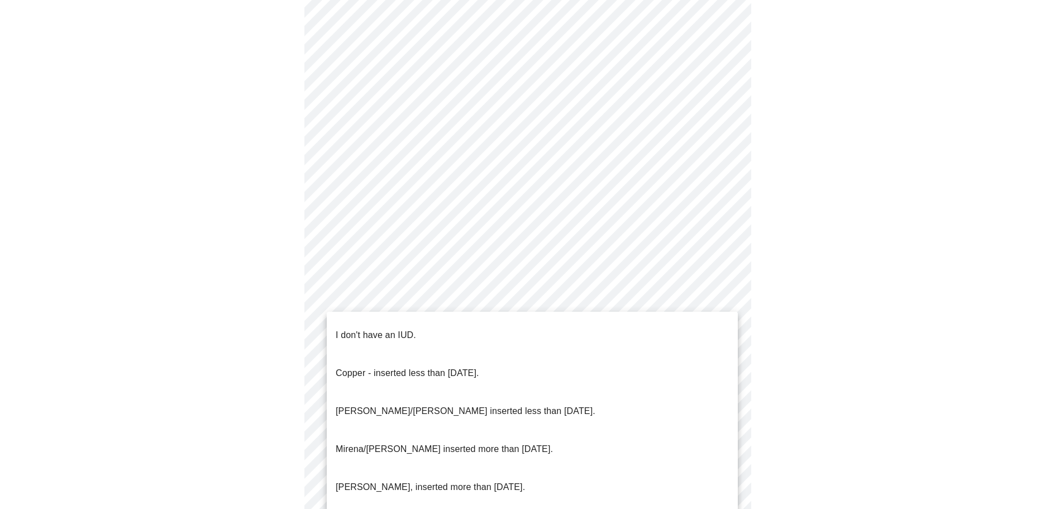
click at [352, 300] on body "MyMenopauseRx Appointments Messaging Labs 1 Uploads Medications Community Refer…" at bounding box center [531, 23] width 1055 height 1043
click at [354, 328] on p "I don't have an IUD." at bounding box center [376, 334] width 80 height 13
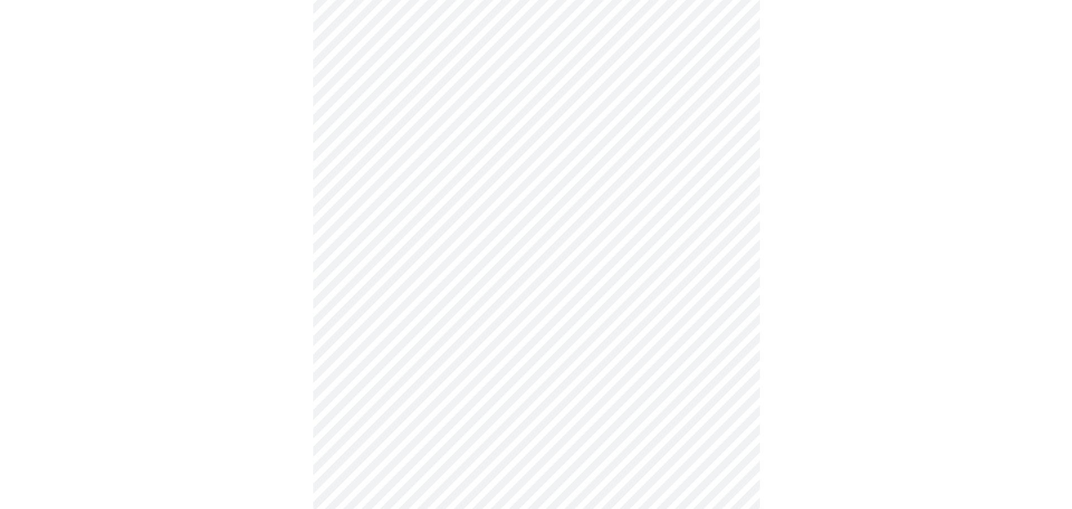
scroll to position [528, 0]
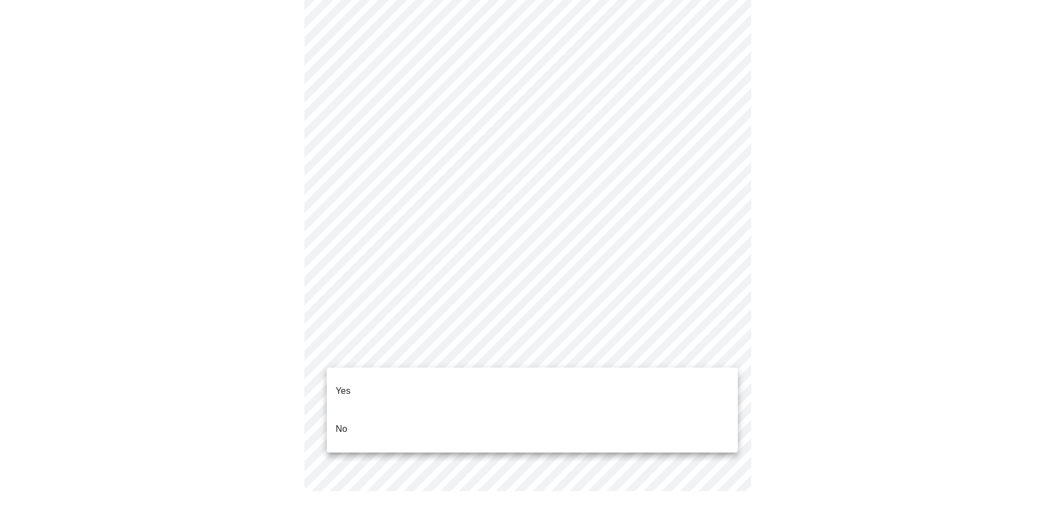
click at [355, 381] on li "Yes" at bounding box center [532, 391] width 411 height 38
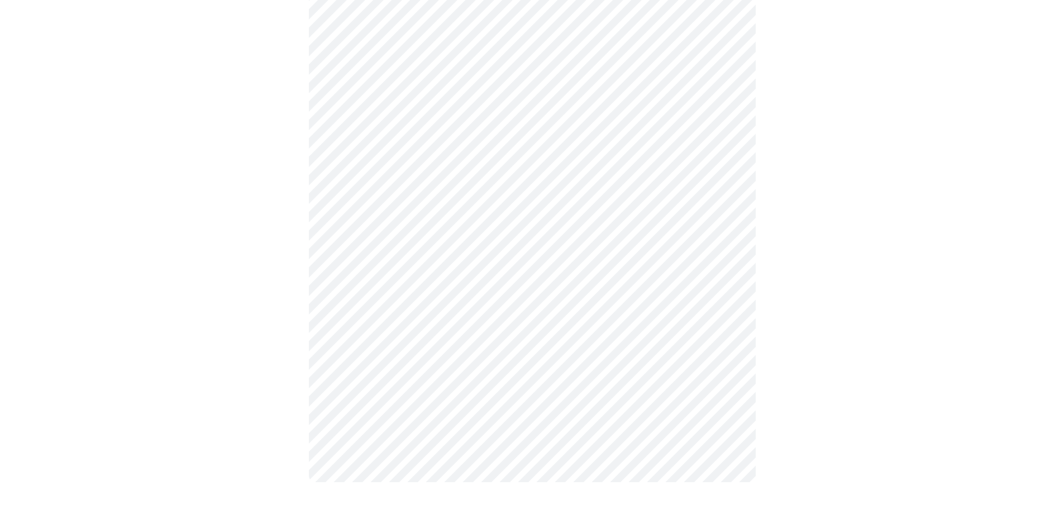
scroll to position [0, 0]
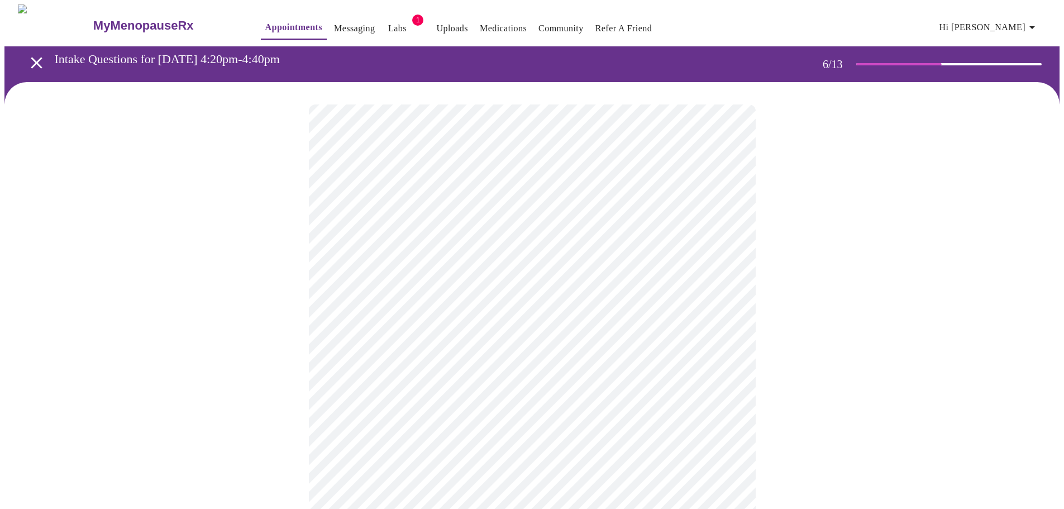
click at [280, 379] on div at bounding box center [531, 338] width 1055 height 512
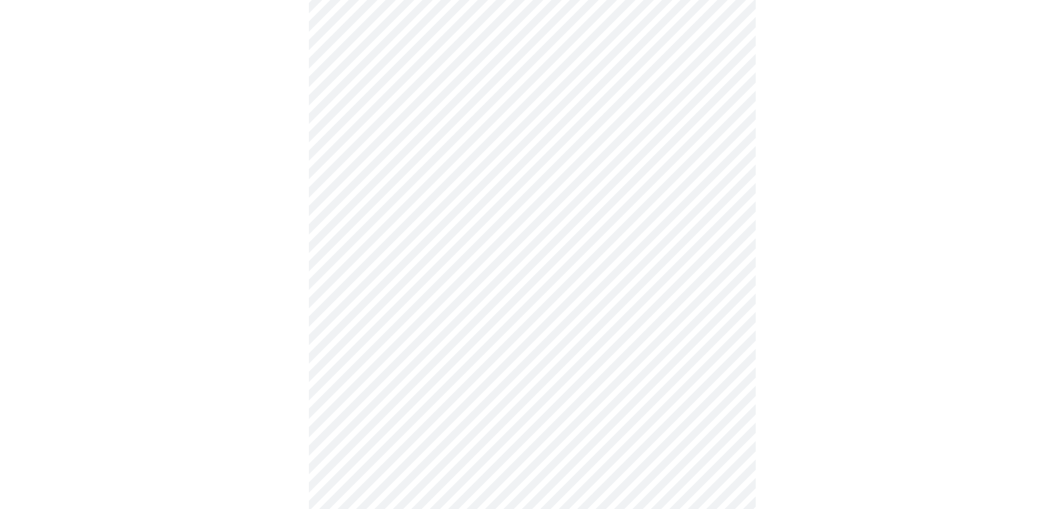
scroll to position [2903, 0]
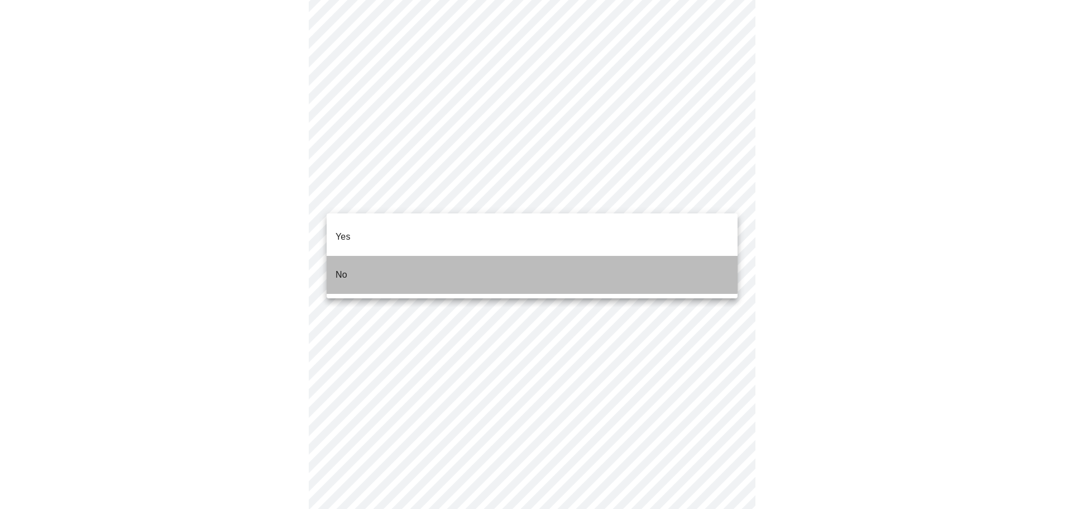
click at [425, 256] on li "No" at bounding box center [532, 275] width 411 height 38
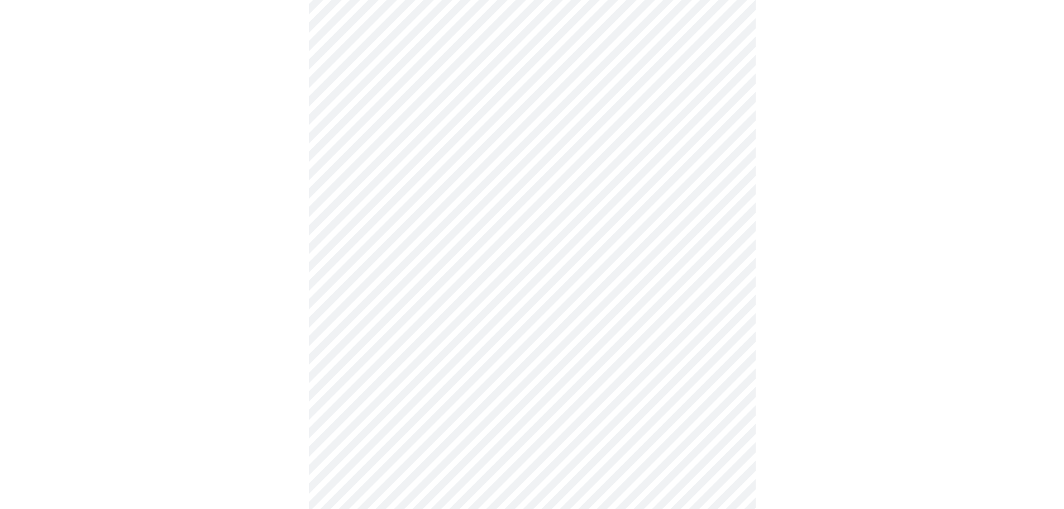
scroll to position [837, 0]
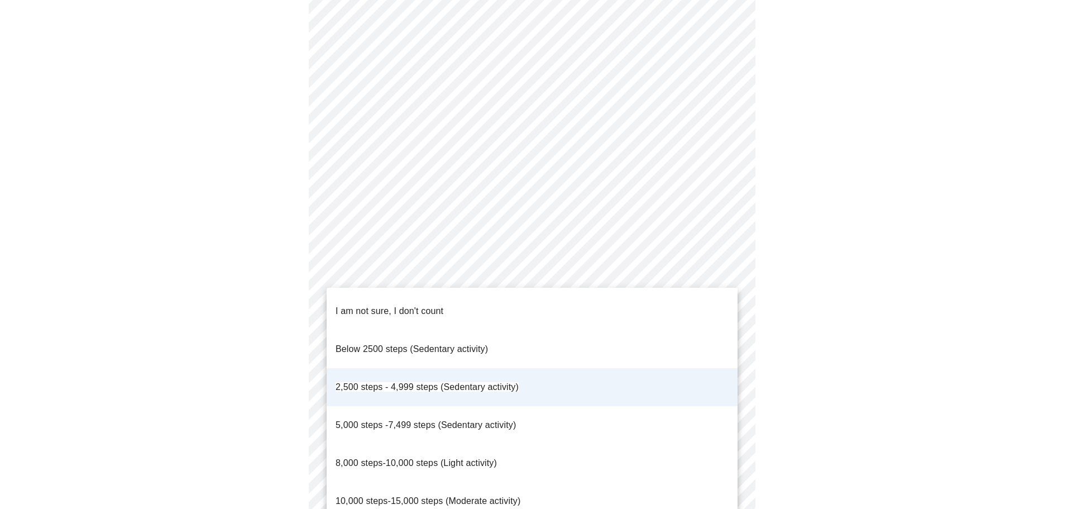
click at [446, 382] on span "2,500 steps - 4,999 steps (Sedentary activity)" at bounding box center [427, 386] width 183 height 9
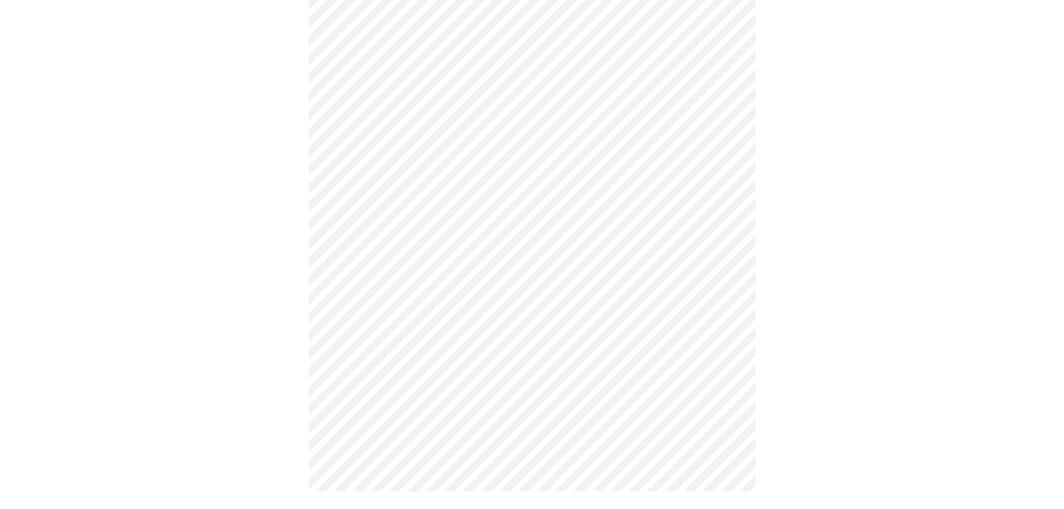
scroll to position [0, 0]
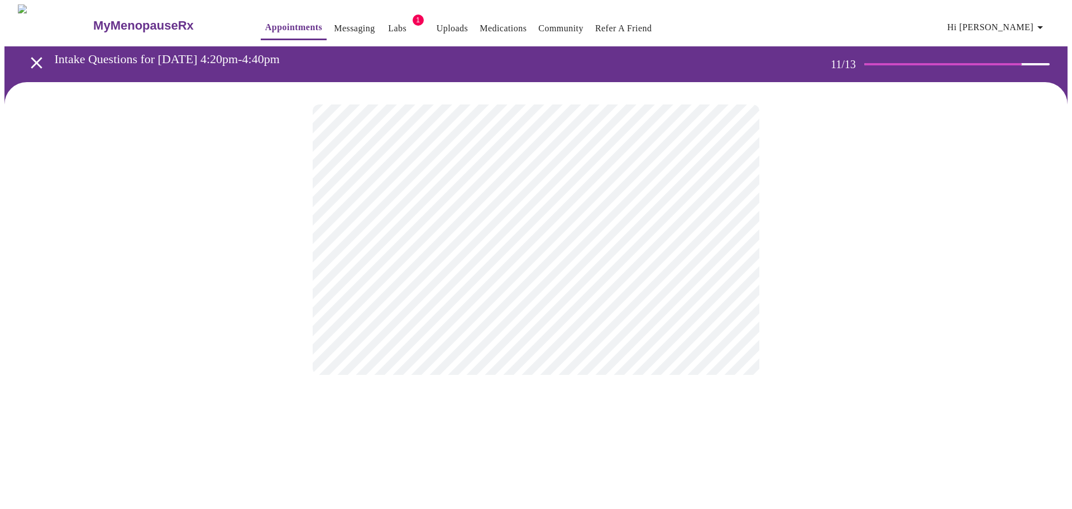
click at [297, 267] on div at bounding box center [535, 239] width 1063 height 315
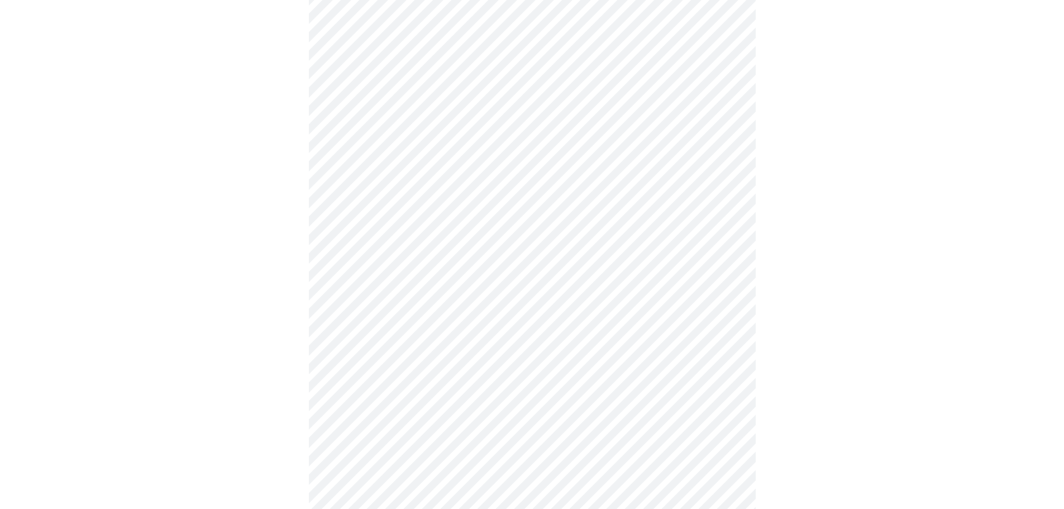
scroll to position [435, 0]
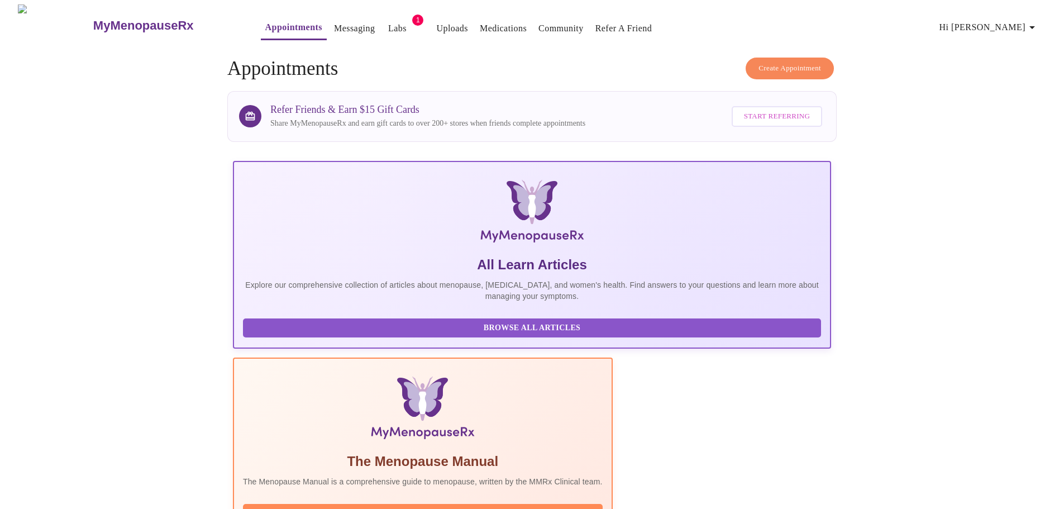
click at [1004, 28] on span "Hi [PERSON_NAME]" at bounding box center [988, 28] width 99 height 16
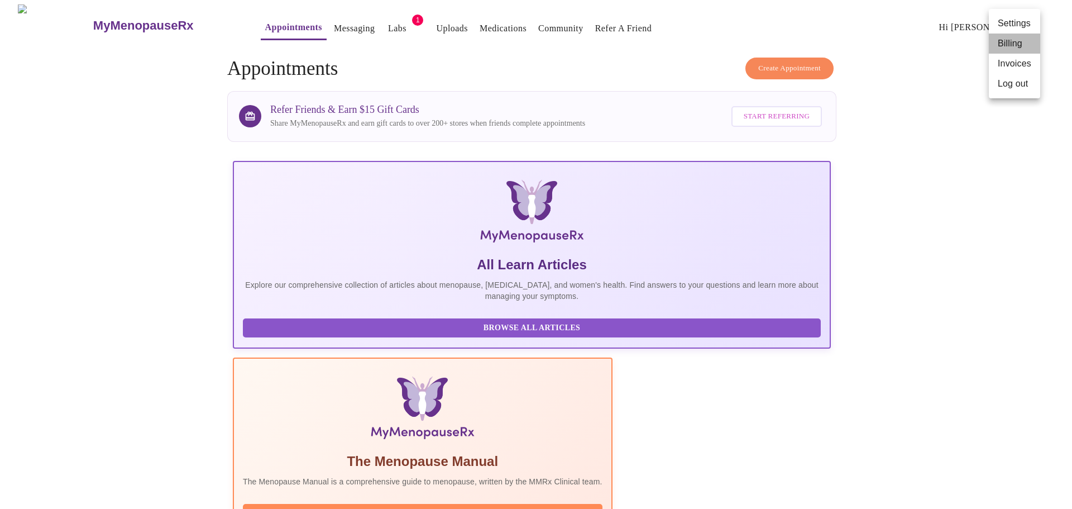
click at [1007, 46] on li "Billing" at bounding box center [1014, 43] width 51 height 20
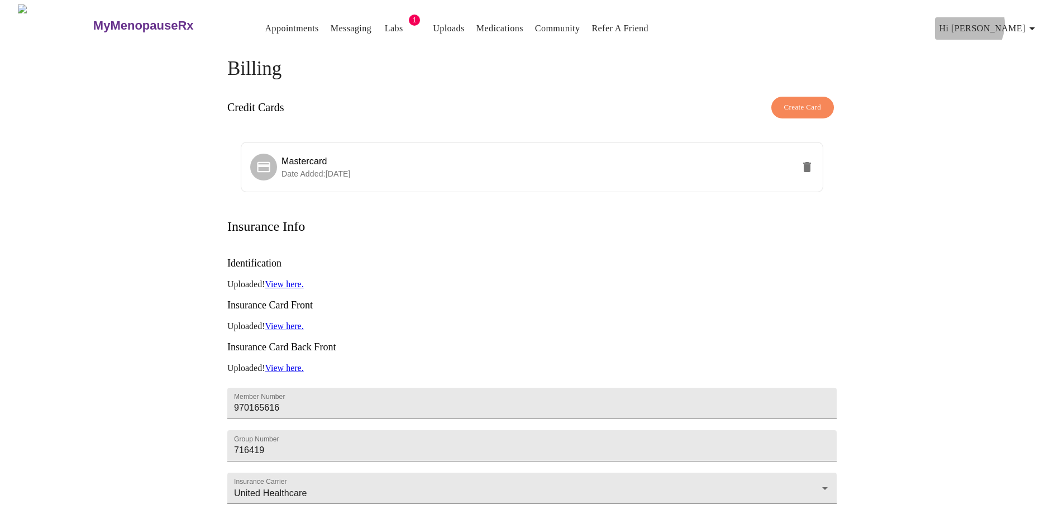
click at [1006, 21] on span "Hi [PERSON_NAME]" at bounding box center [988, 29] width 99 height 16
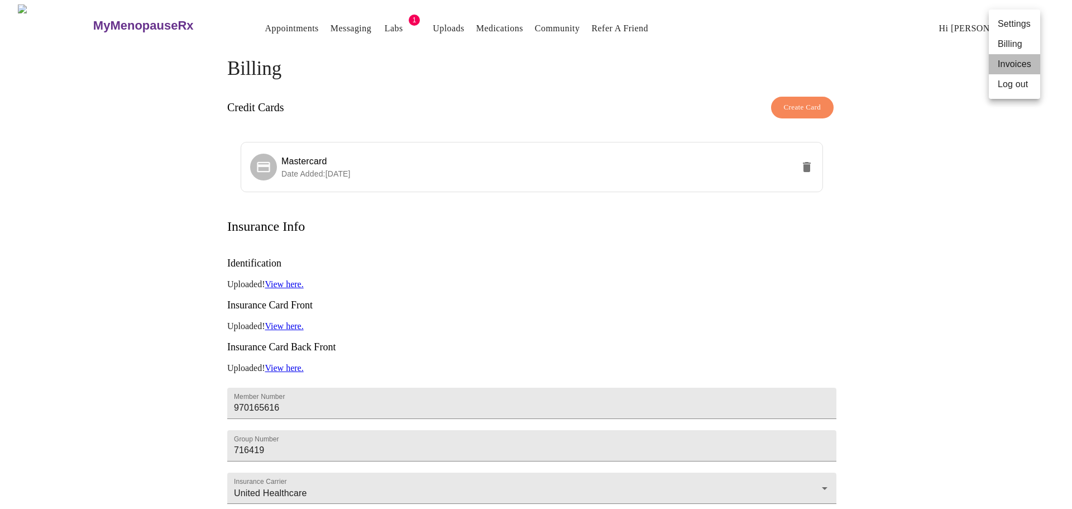
click at [1019, 63] on li "Invoices" at bounding box center [1014, 64] width 51 height 20
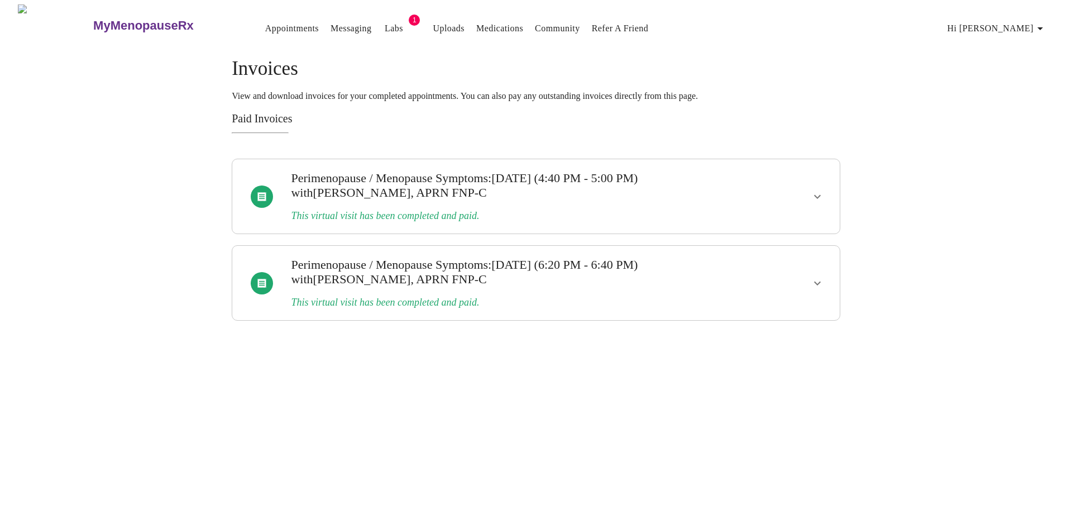
click at [491, 23] on link "Medications" at bounding box center [499, 29] width 47 height 16
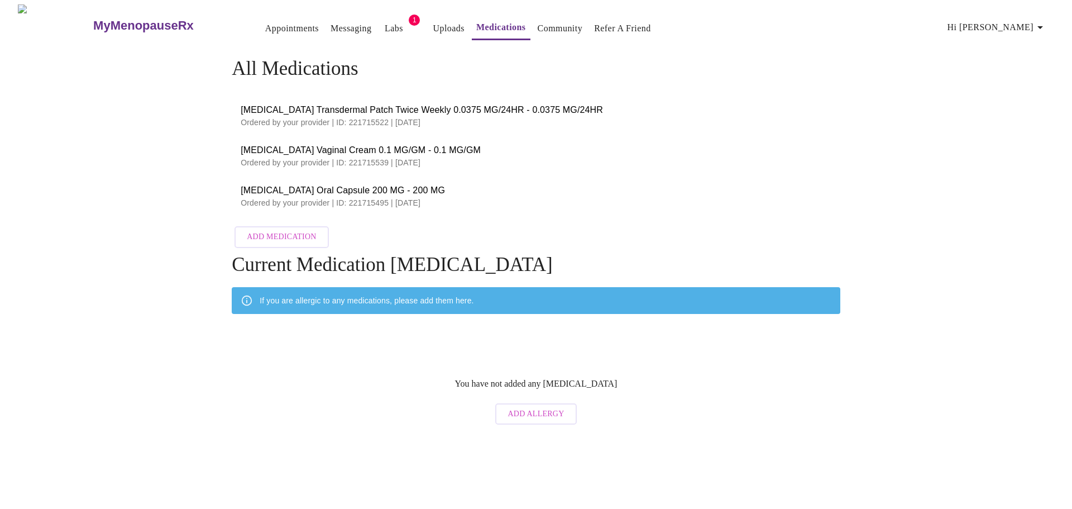
click at [393, 143] on span "[MEDICAL_DATA] Vaginal Cream 0.1 MG/GM - 0.1 MG/GM" at bounding box center [536, 149] width 591 height 13
click at [393, 139] on li "[MEDICAL_DATA] Vaginal Cream 0.1 MG/GM - 0.1 MG/GM Ordered by your provider | I…" at bounding box center [536, 156] width 609 height 40
click at [433, 21] on link "Uploads" at bounding box center [449, 29] width 32 height 16
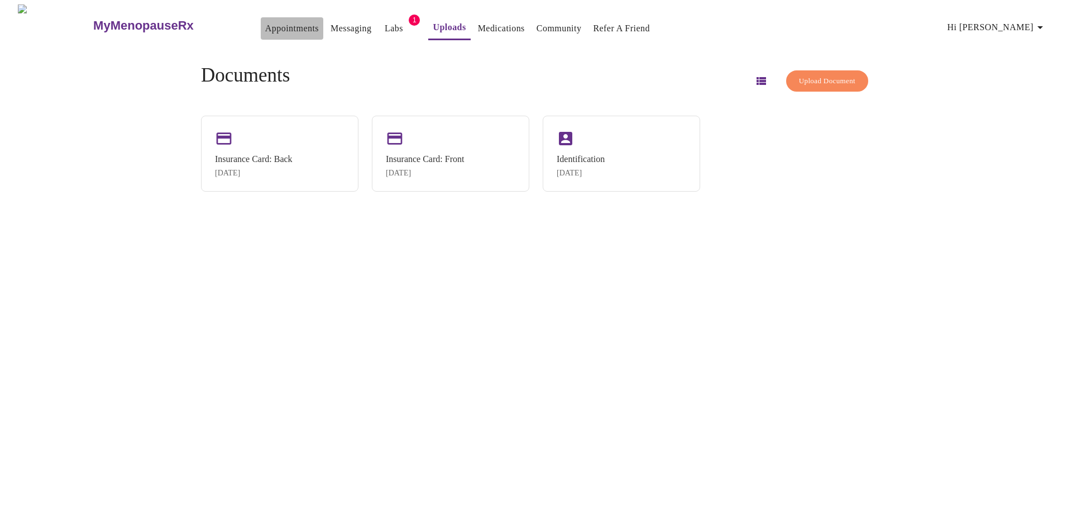
click at [273, 25] on link "Appointments" at bounding box center [292, 29] width 54 height 16
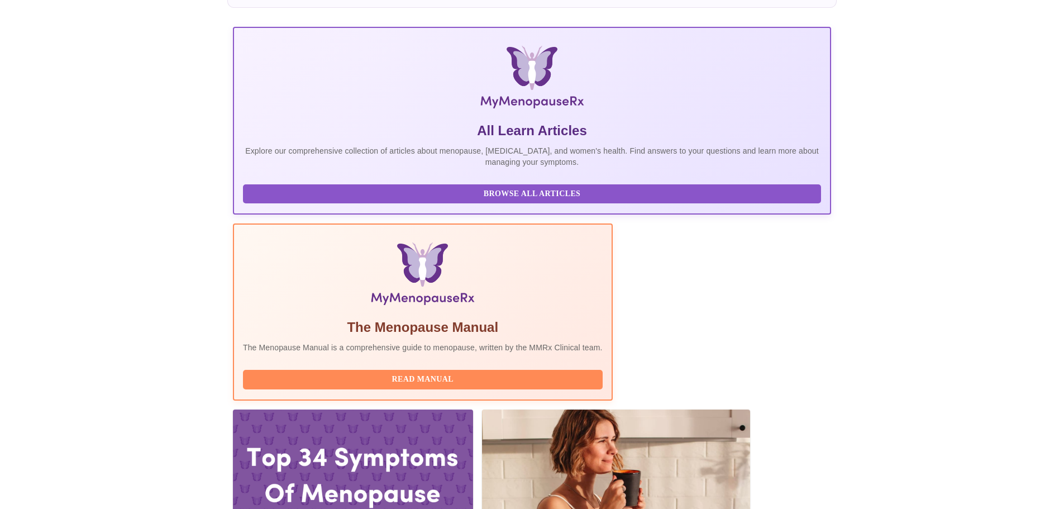
scroll to position [167, 0]
